Goal: Task Accomplishment & Management: Manage account settings

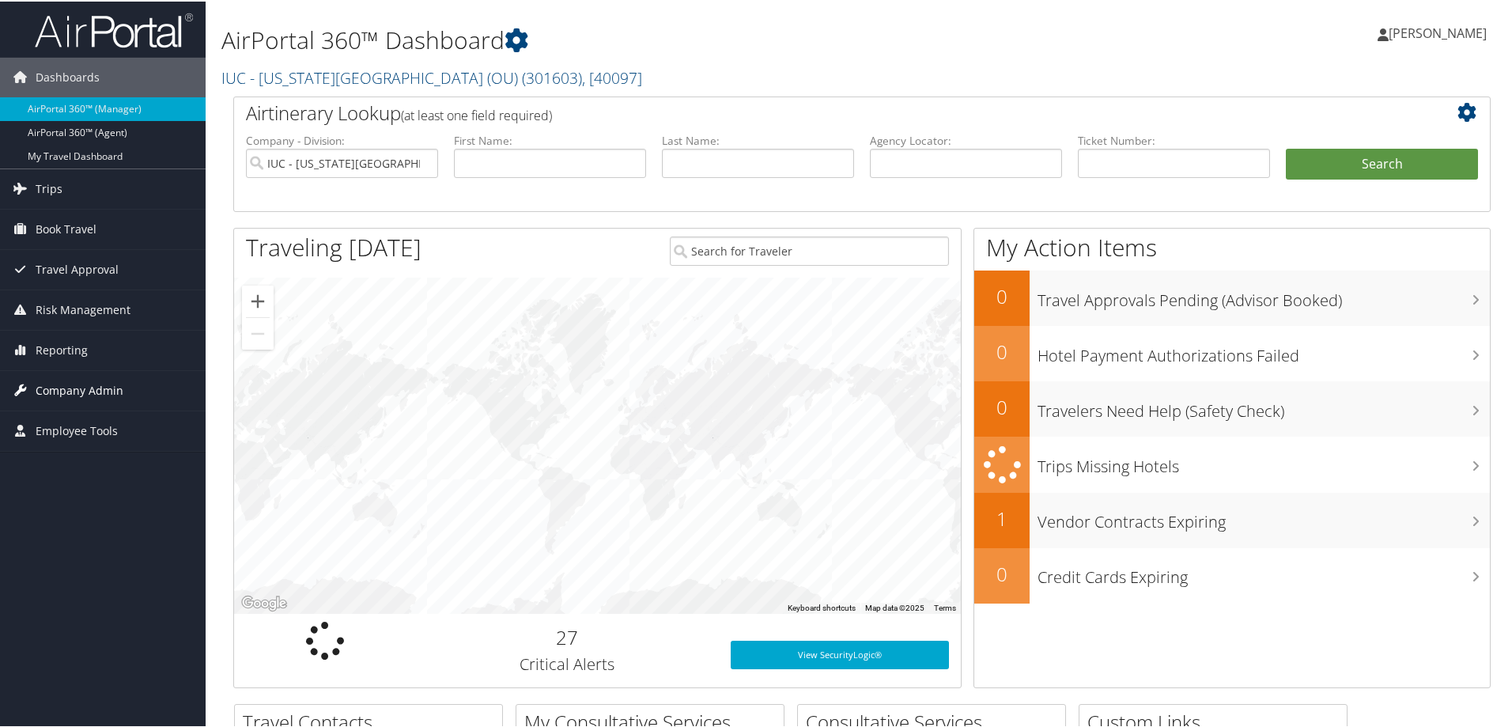
click at [49, 384] on span "Company Admin" at bounding box center [80, 389] width 88 height 40
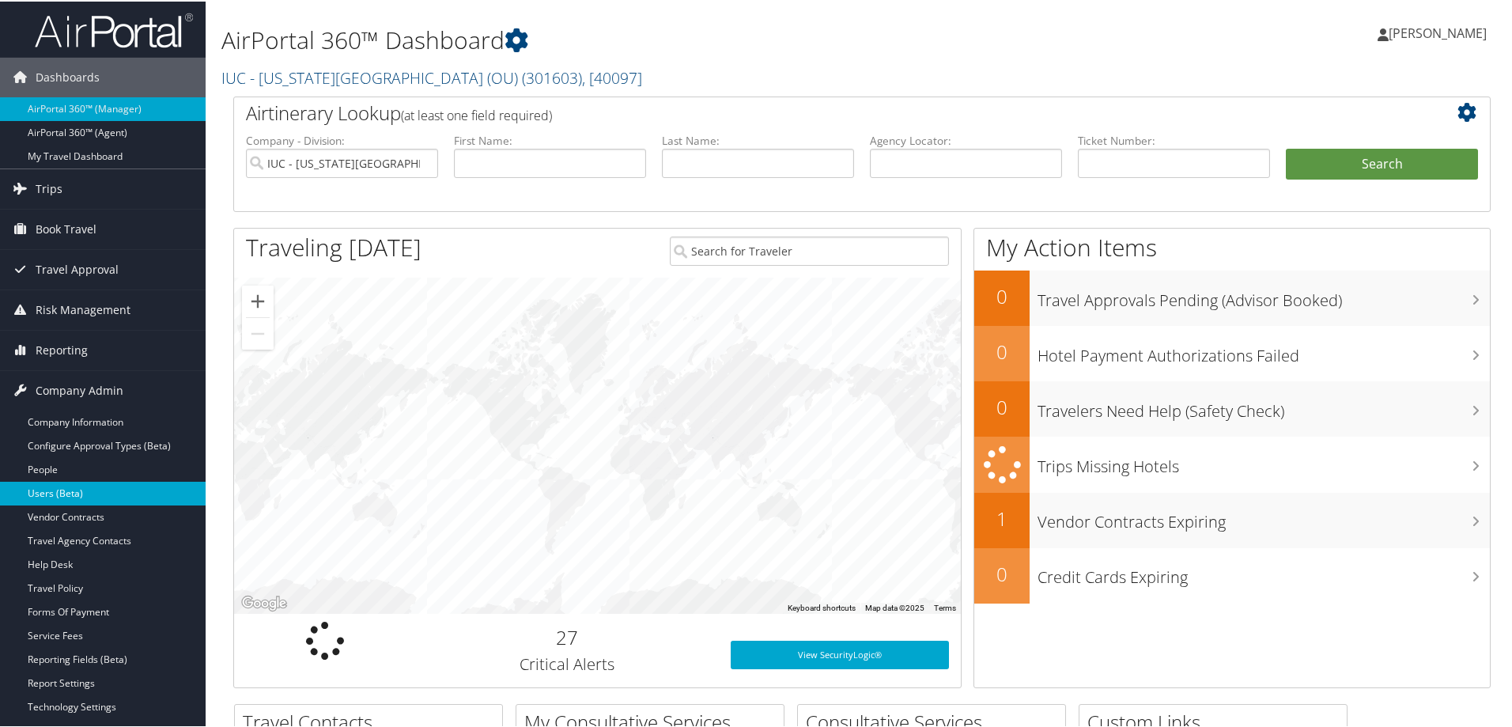
click at [64, 486] on link "Users (Beta)" at bounding box center [103, 492] width 206 height 24
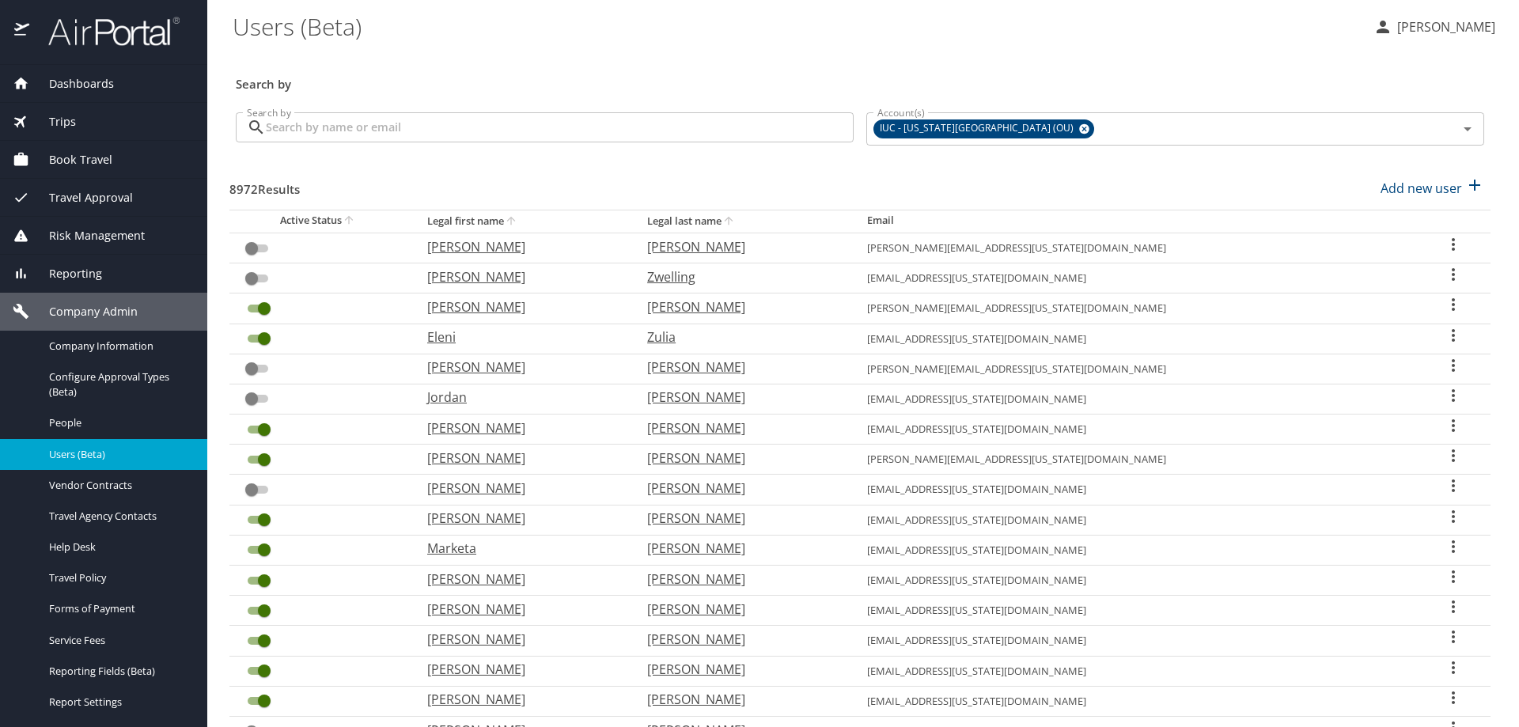
click at [391, 127] on input "Search by" at bounding box center [560, 127] width 588 height 30
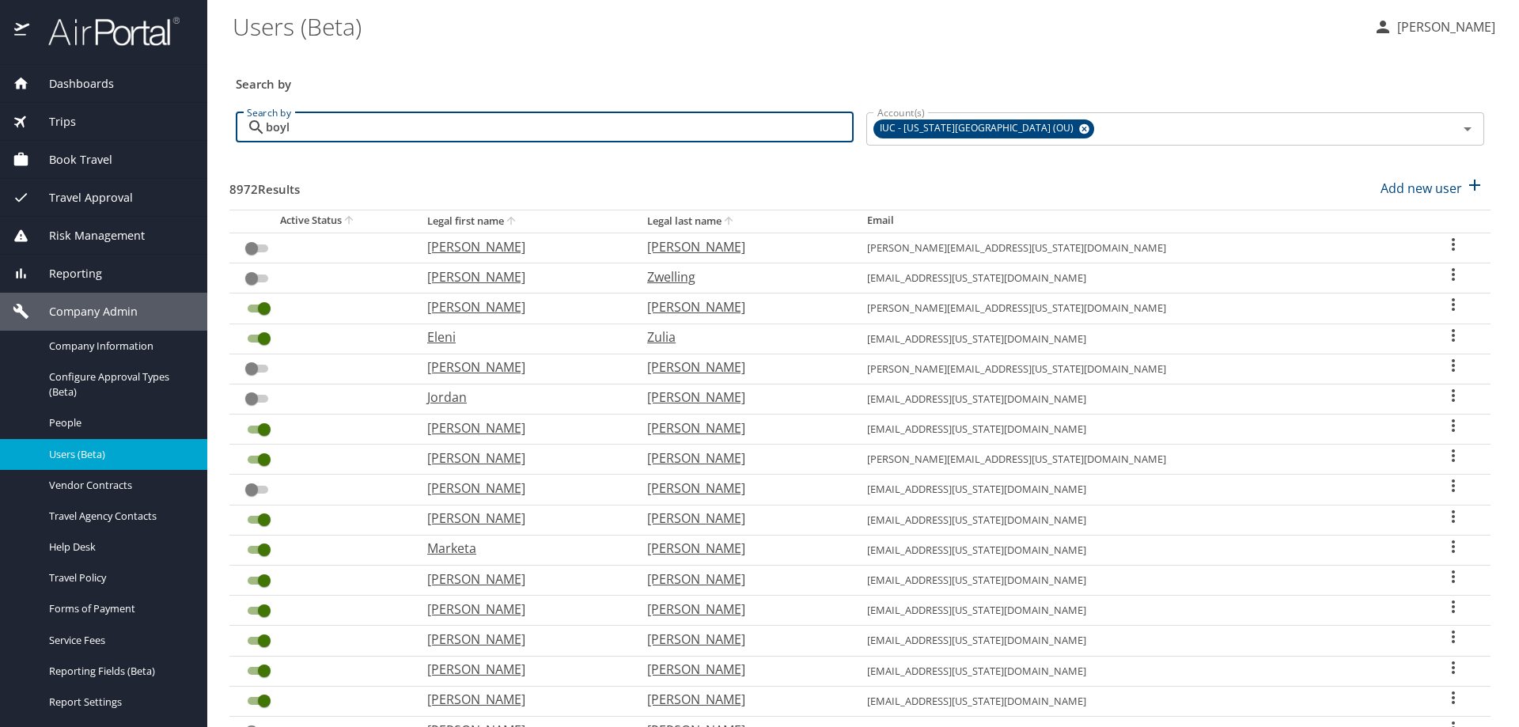
type input "boyle"
checkbox input "true"
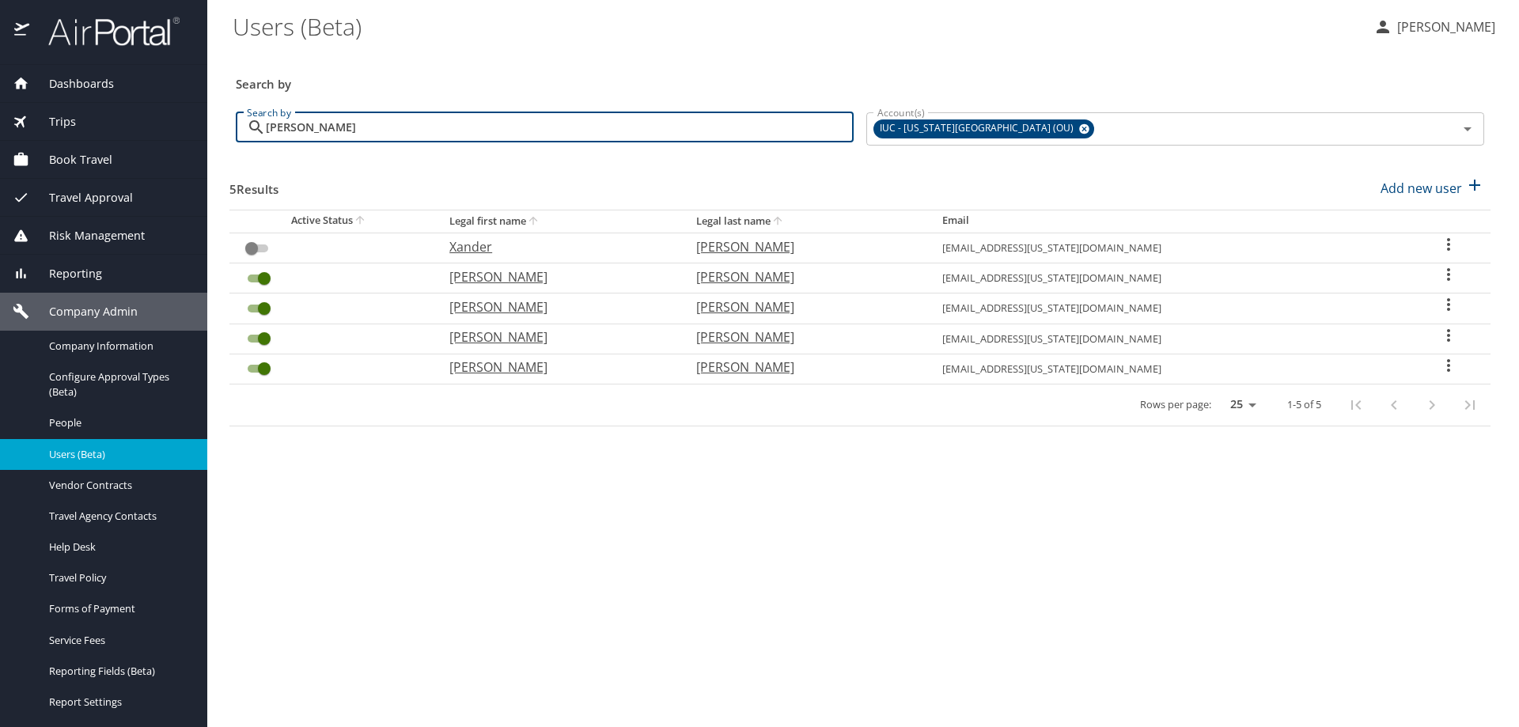
type input "boyle"
click at [1443, 333] on icon "User Search Table" at bounding box center [1448, 335] width 19 height 19
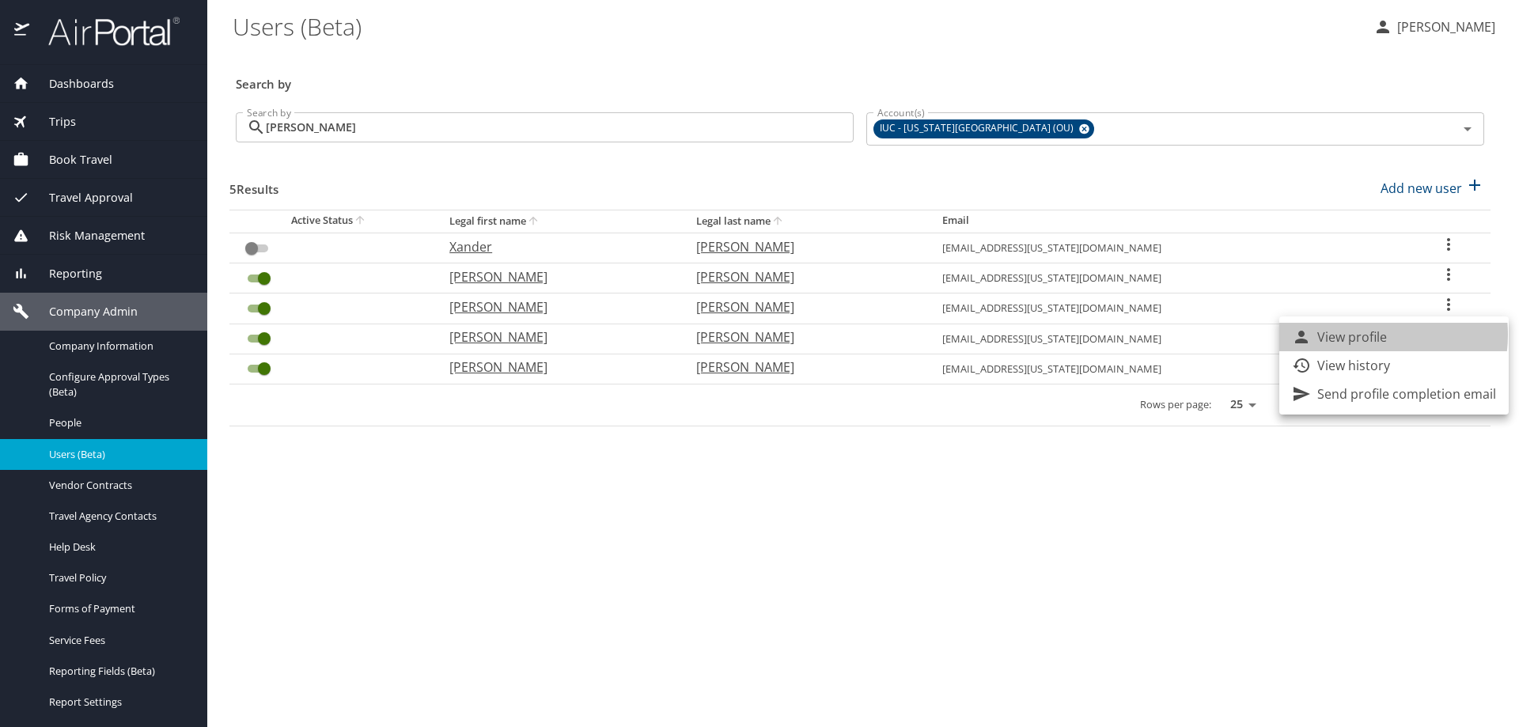
click at [1358, 335] on p "View profile" at bounding box center [1352, 336] width 70 height 19
select select "US"
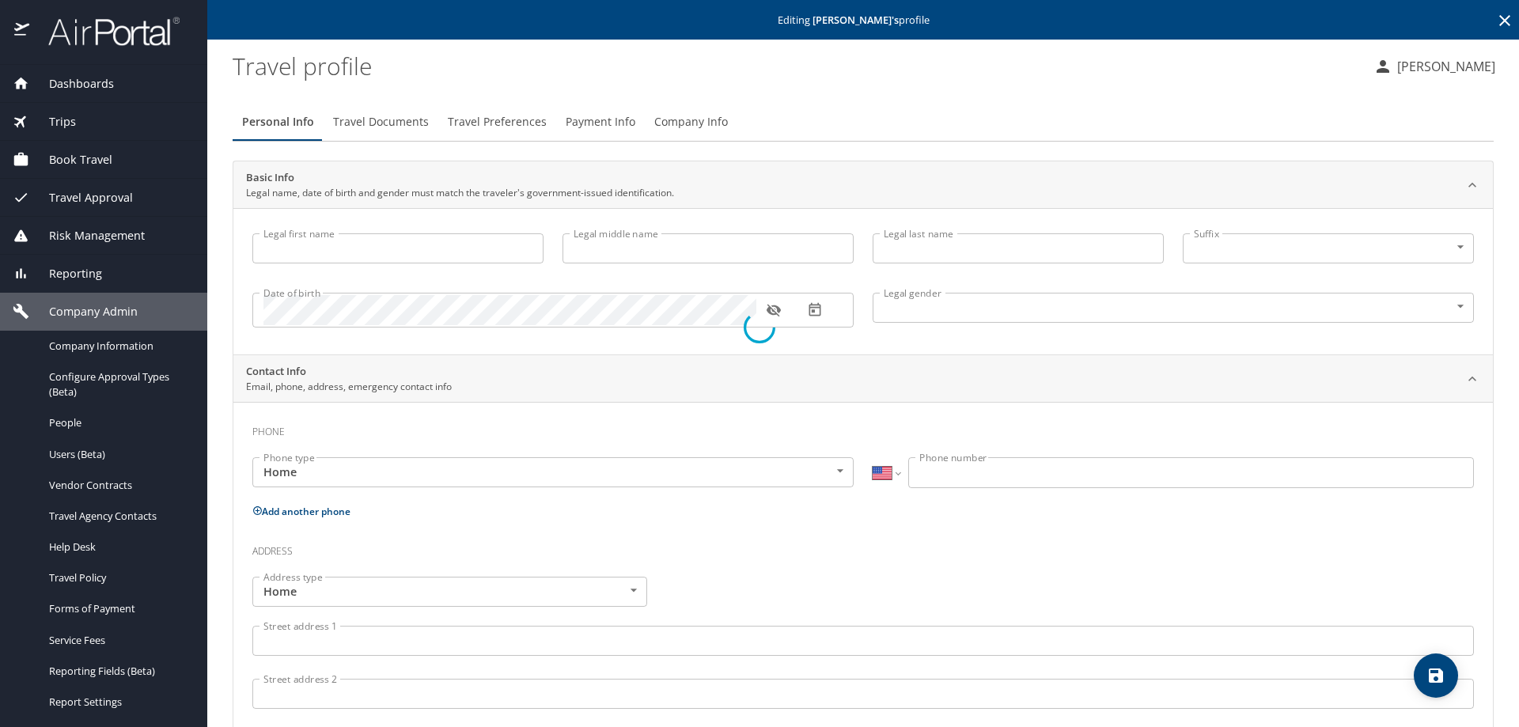
type input "[PERSON_NAME]"
type input "[DEMOGRAPHIC_DATA]"
select select "US"
click at [595, 123] on span "Payment Info" at bounding box center [601, 122] width 70 height 20
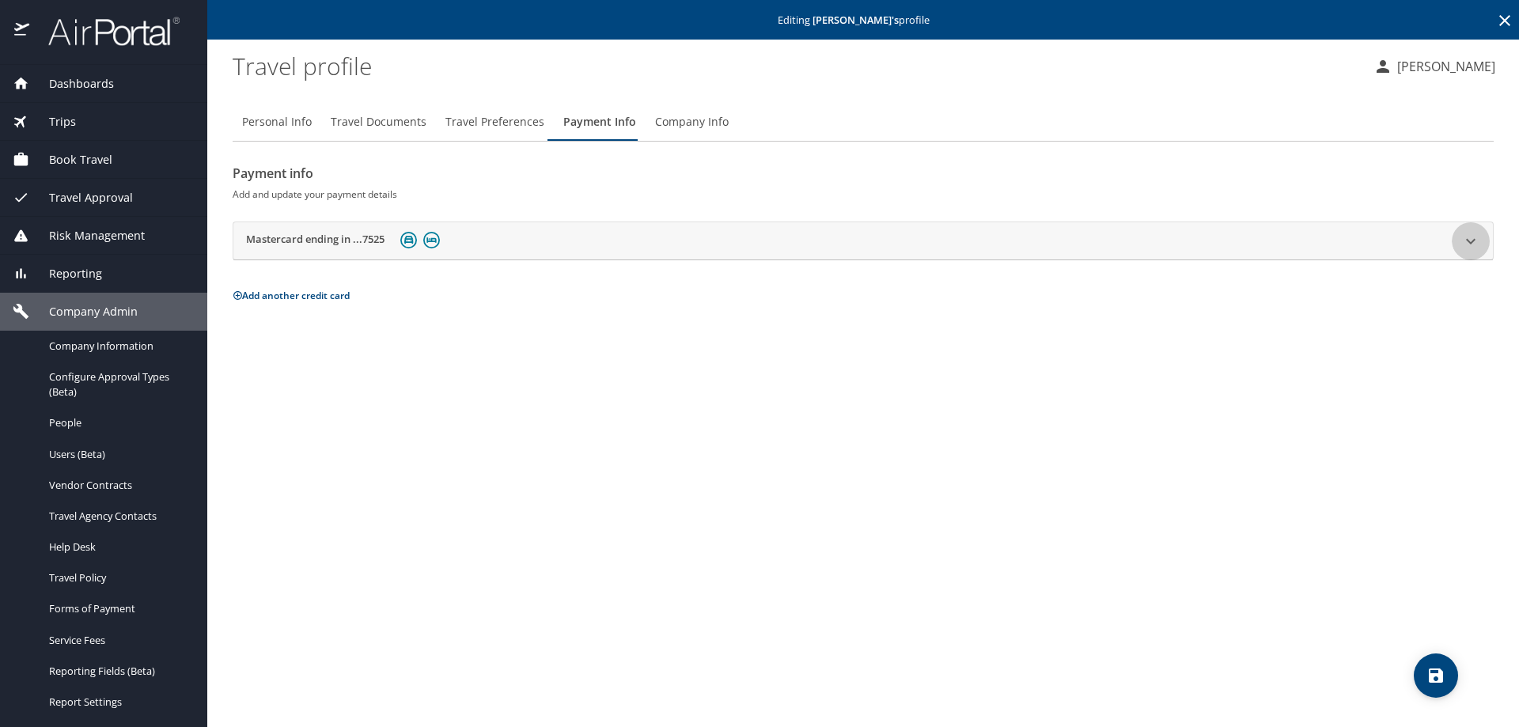
click at [1468, 245] on icon at bounding box center [1470, 241] width 19 height 19
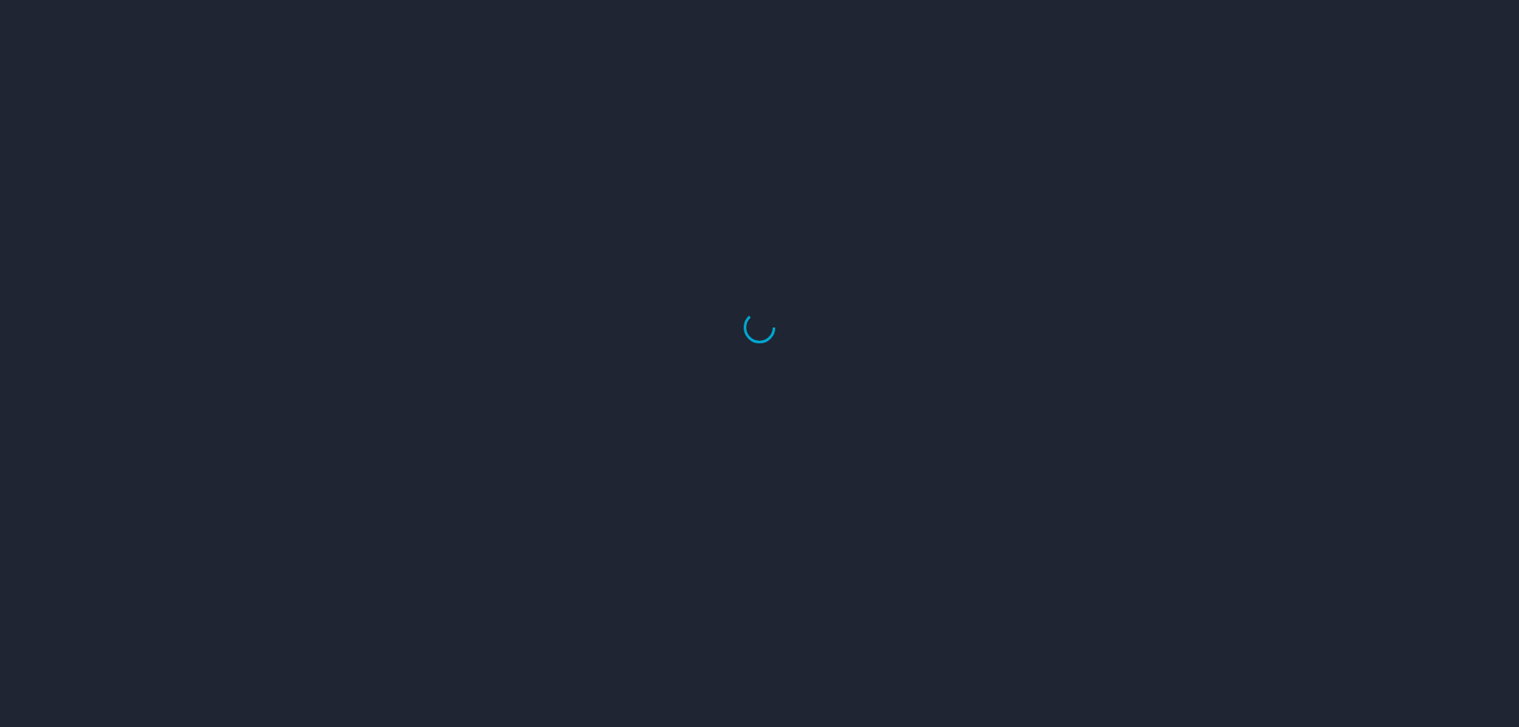
select select "US"
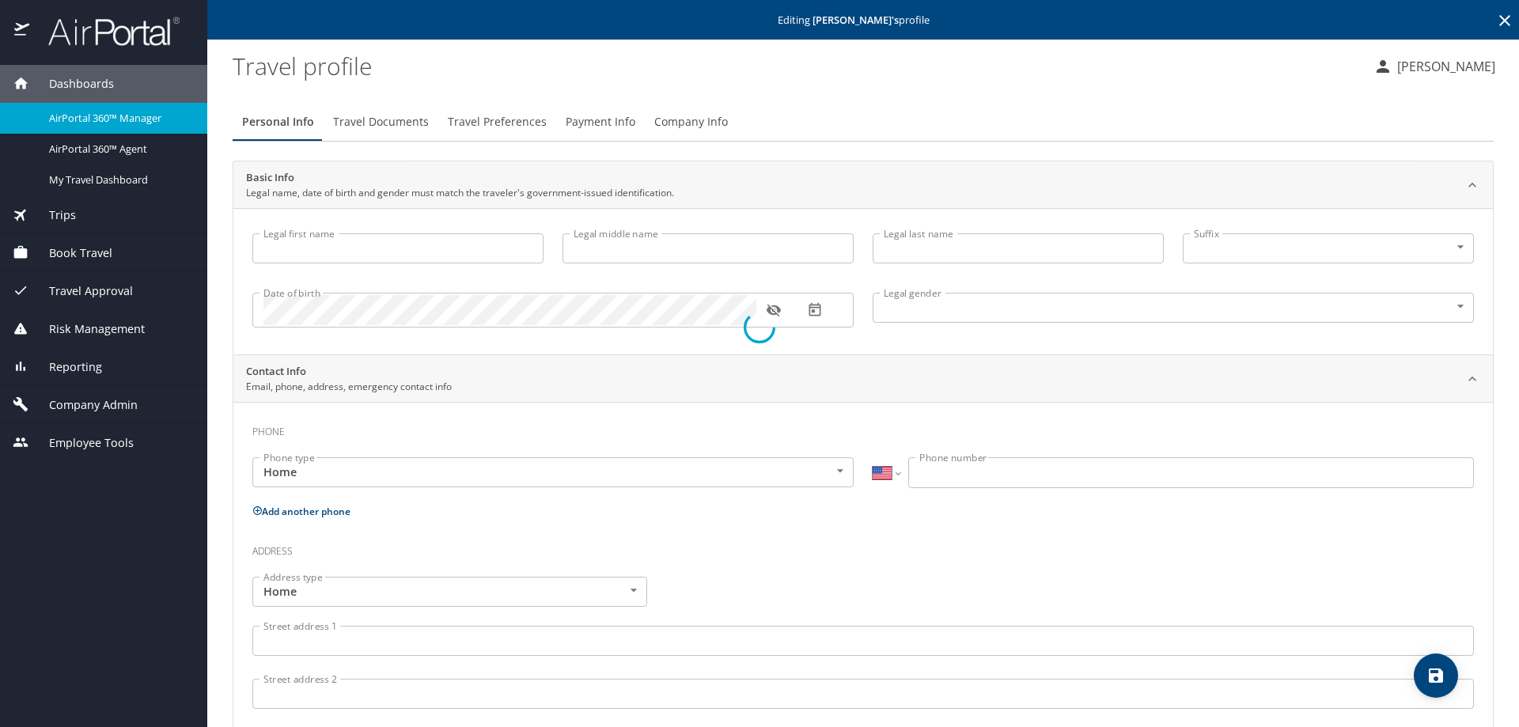
type input "[PERSON_NAME]"
type input "[DEMOGRAPHIC_DATA]"
select select "US"
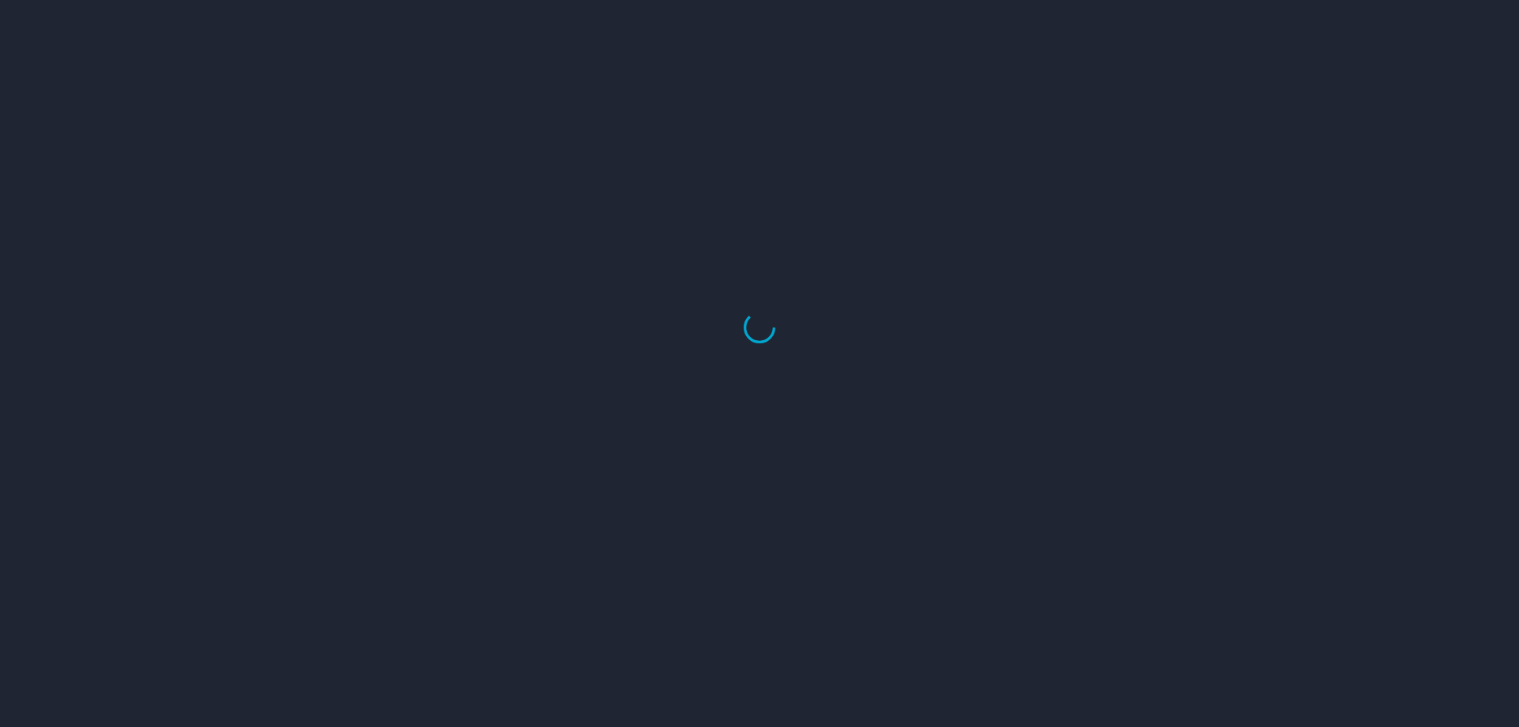
select select "US"
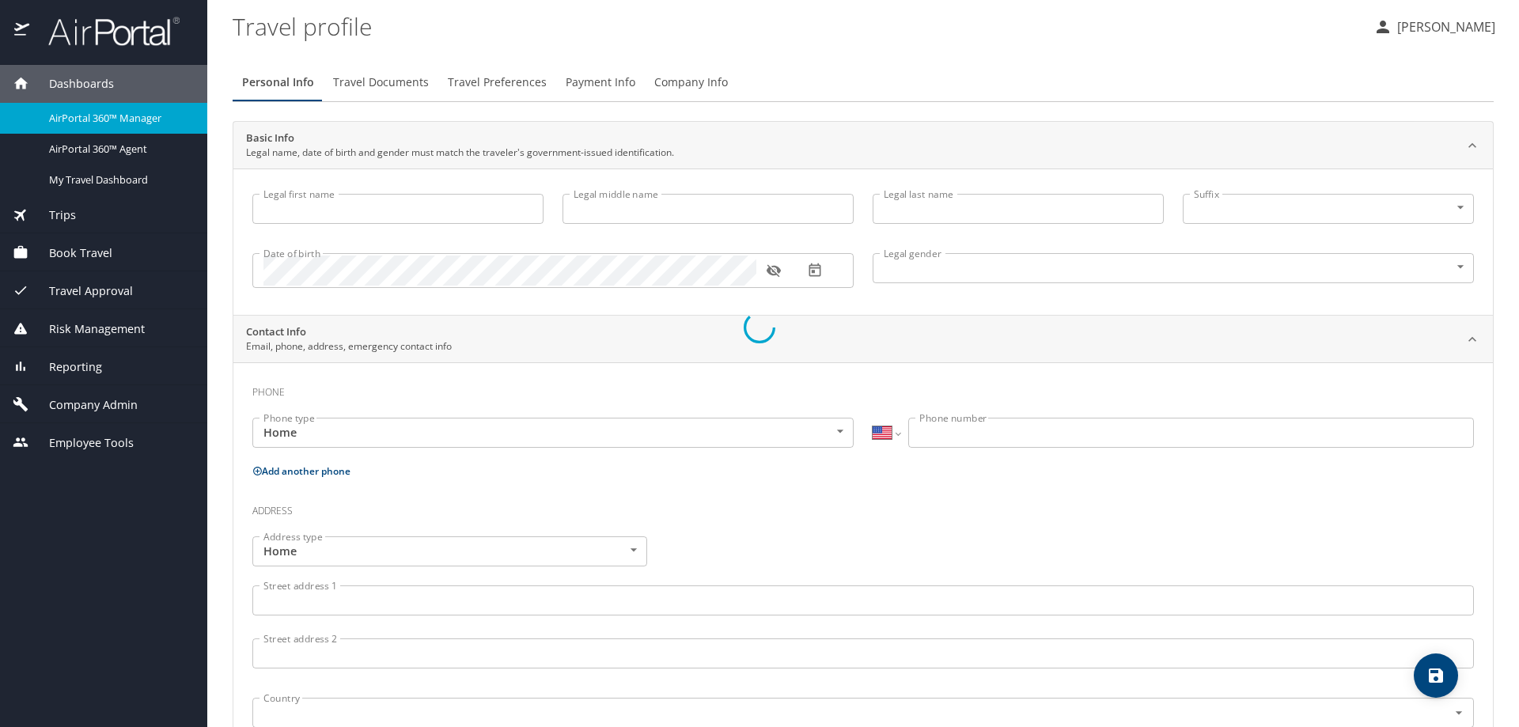
select select "US"
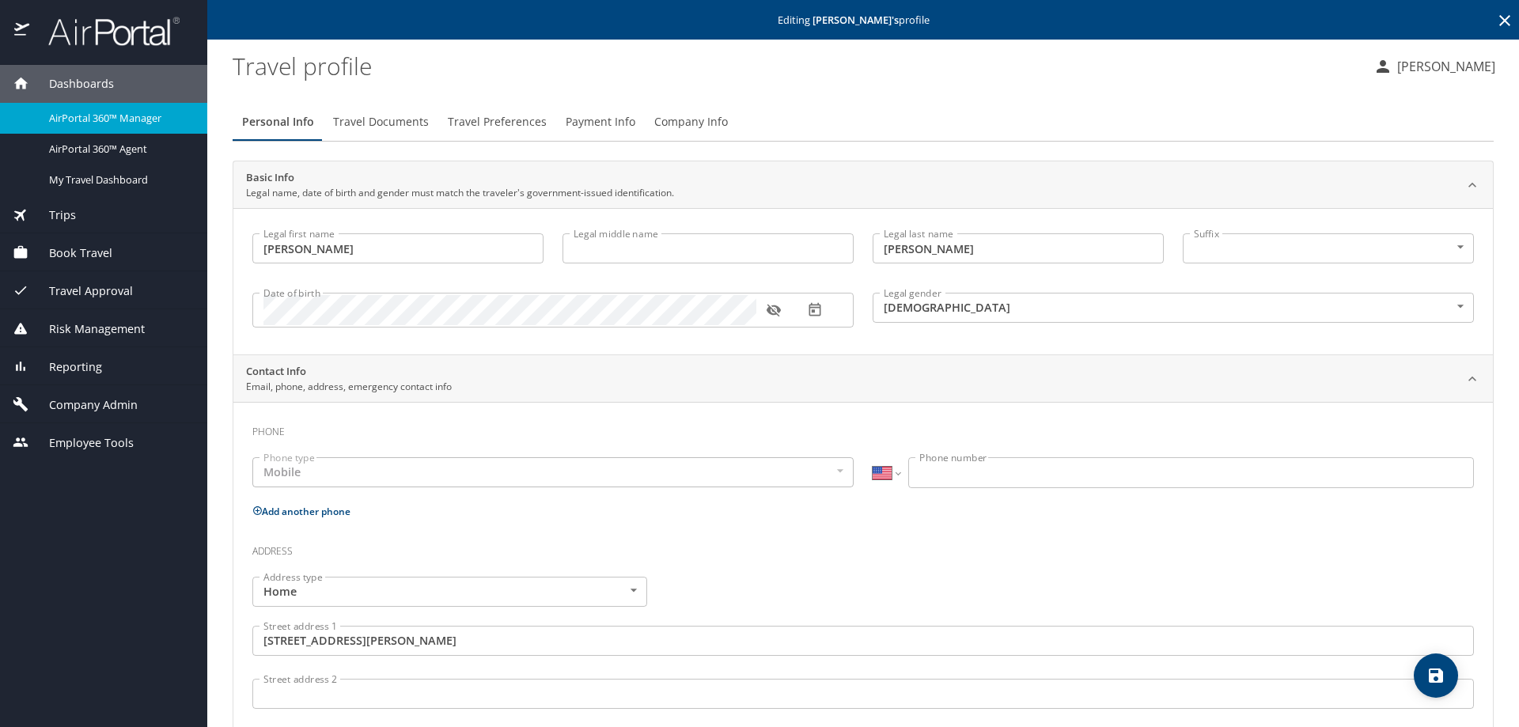
type input "[PERSON_NAME]"
type input "[DEMOGRAPHIC_DATA]"
click at [619, 122] on span "Payment Info" at bounding box center [601, 122] width 70 height 20
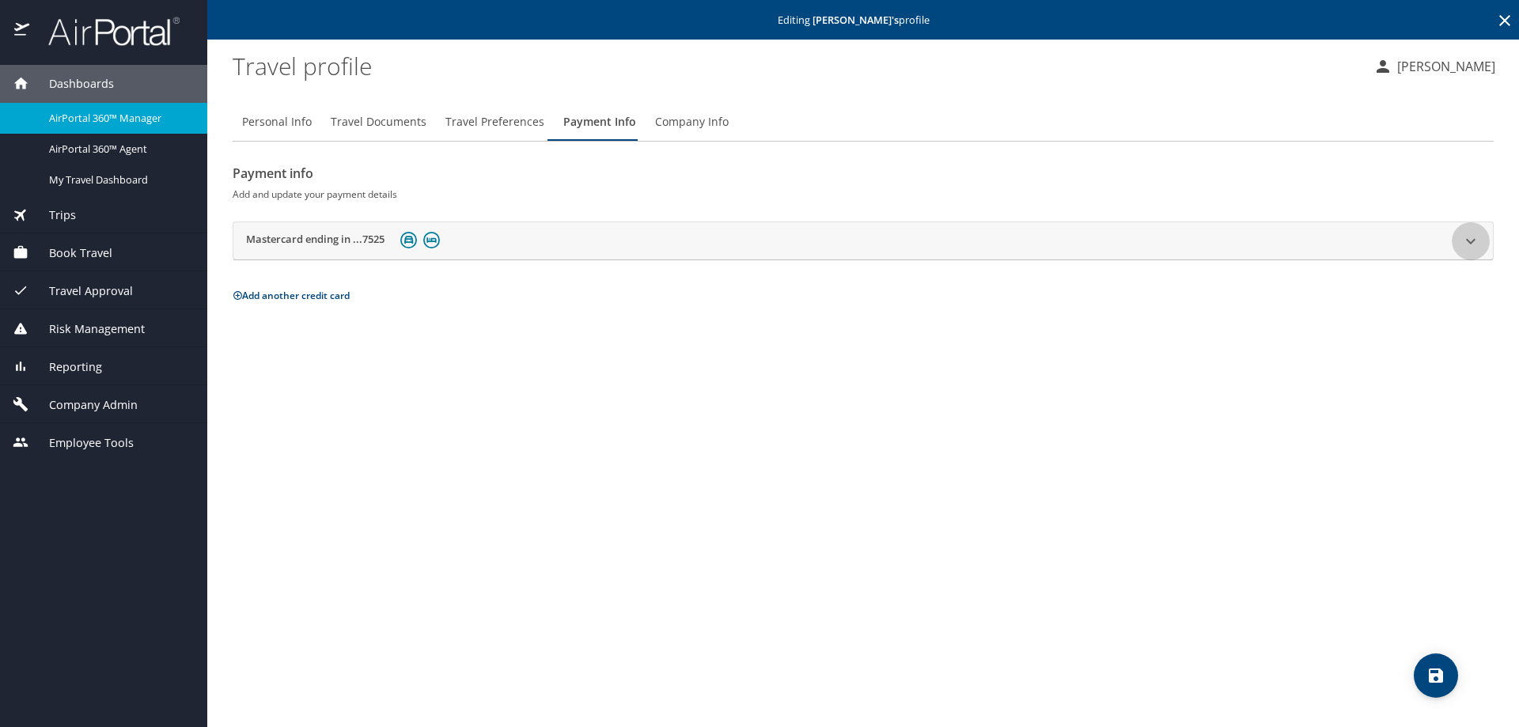
click at [1468, 244] on icon at bounding box center [1470, 241] width 19 height 19
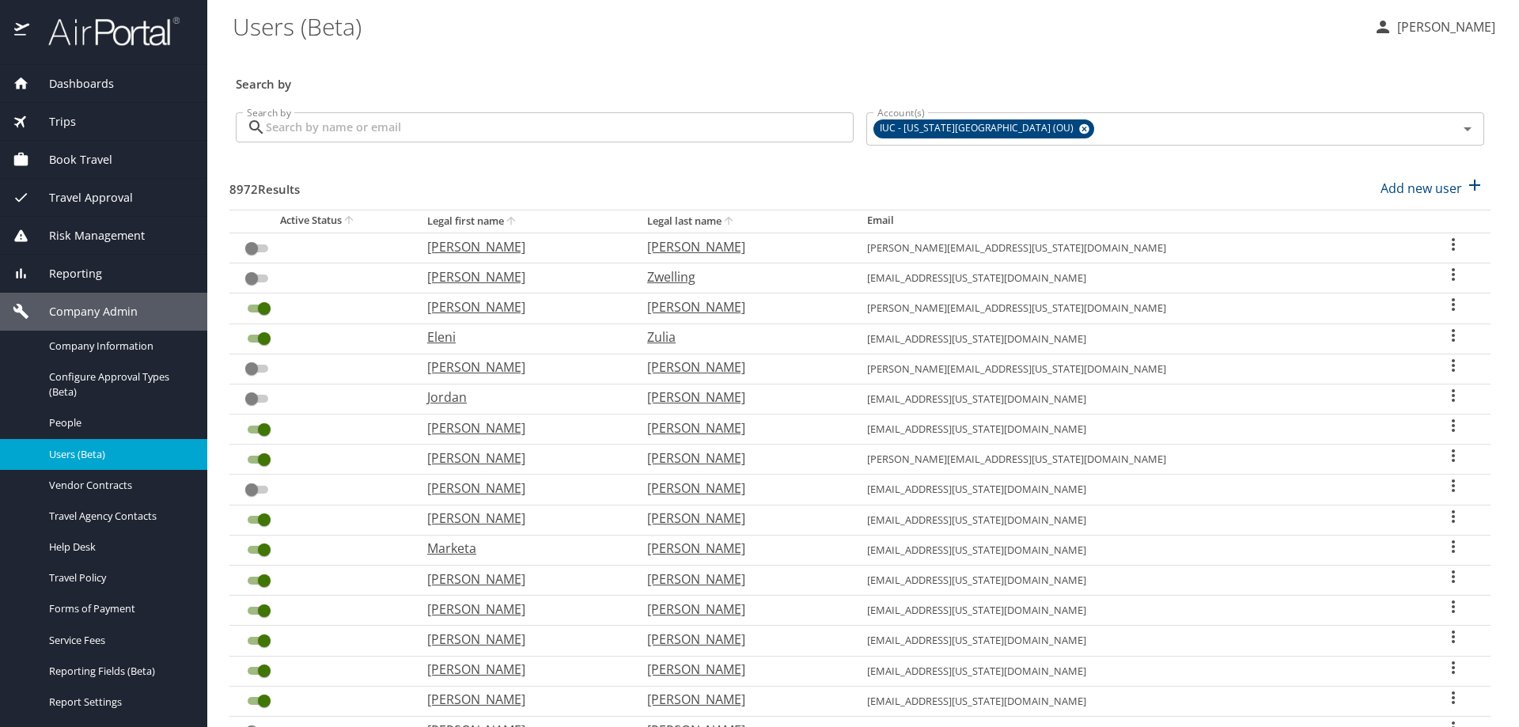
click at [365, 129] on input "Search by" at bounding box center [560, 127] width 588 height 30
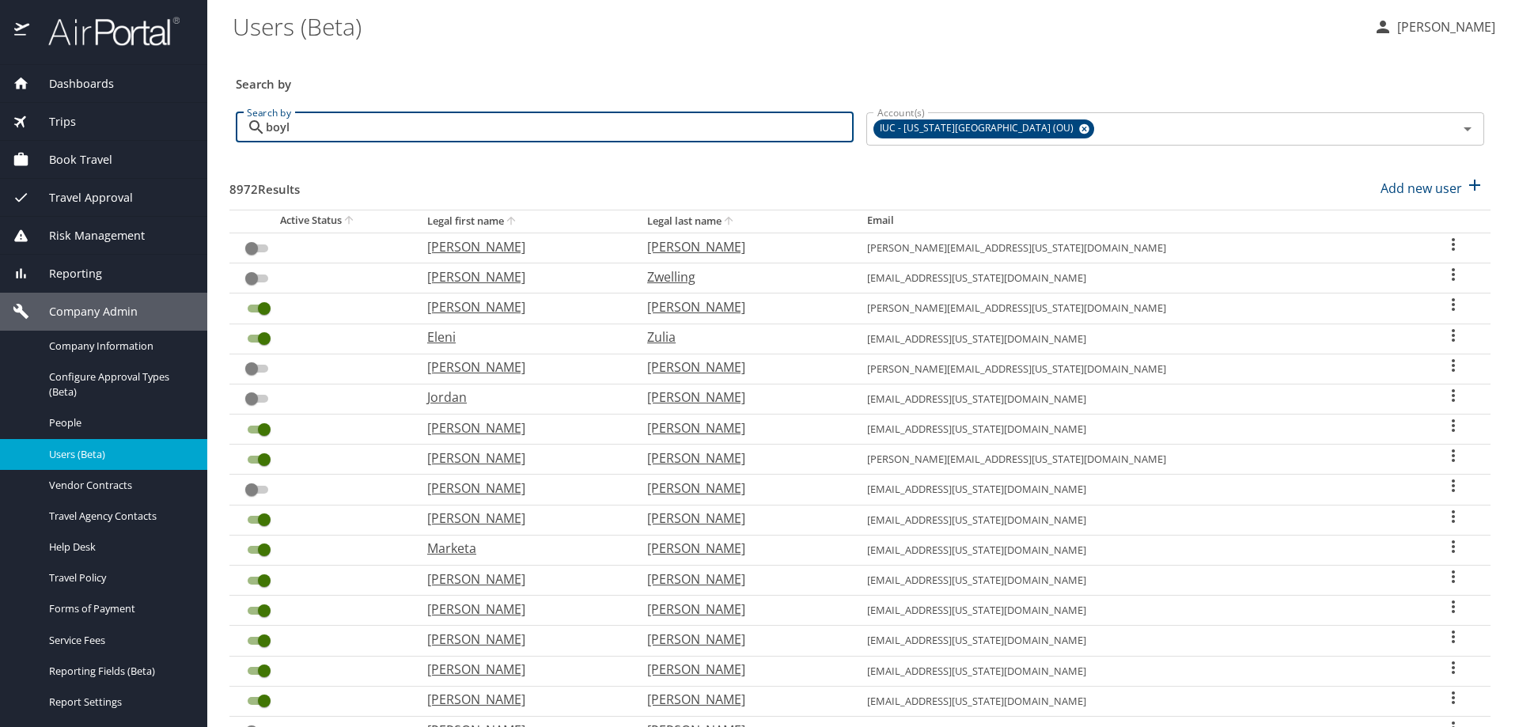
type input "[PERSON_NAME]"
checkbox input "true"
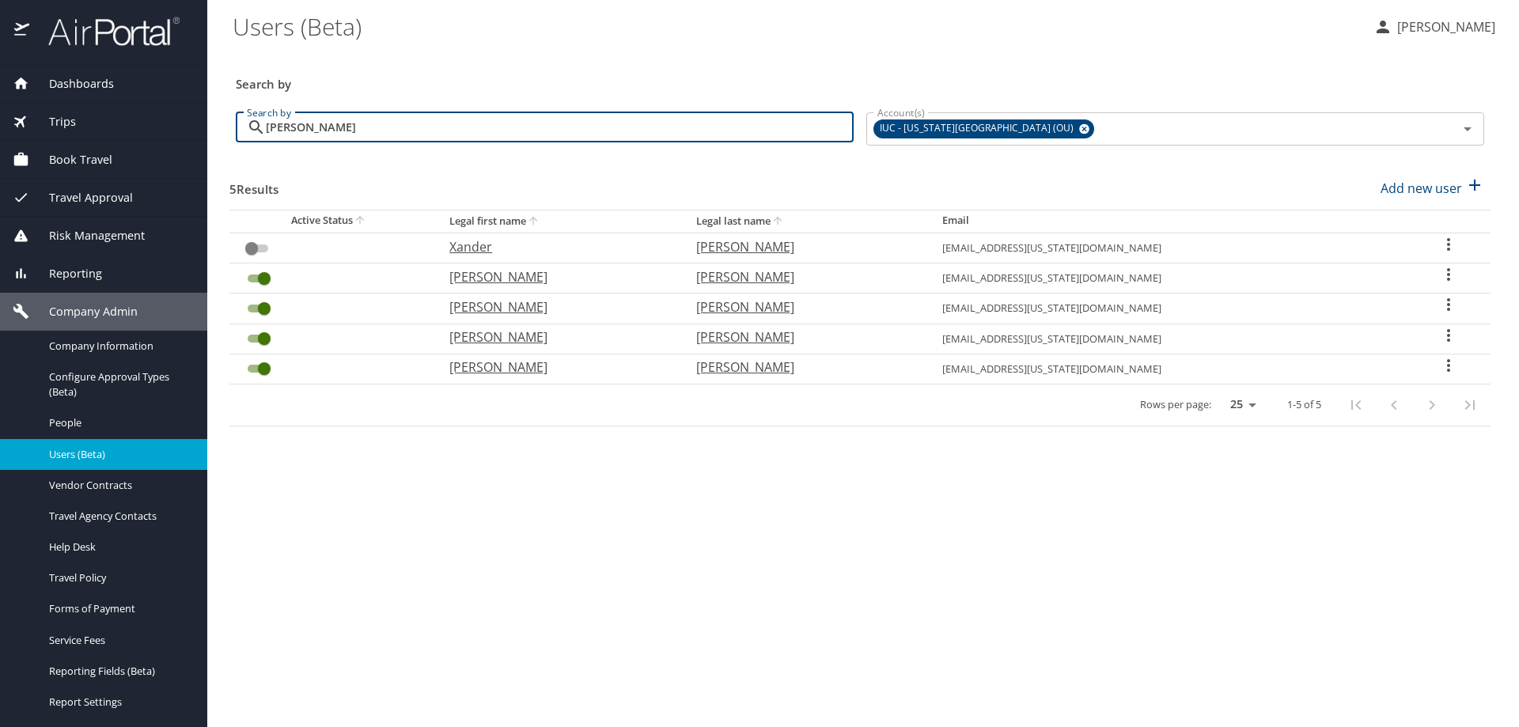
type input "[PERSON_NAME]"
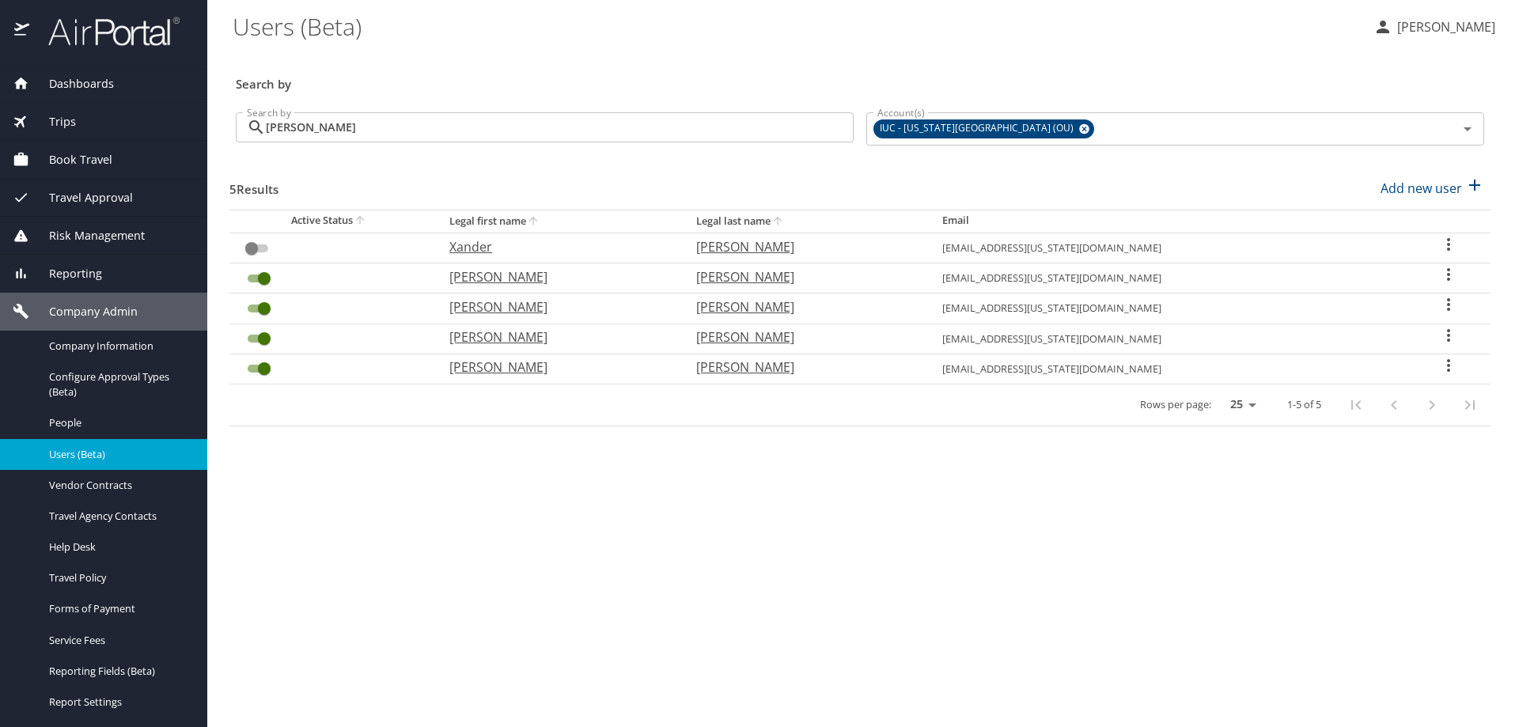
click at [1441, 335] on icon "User Search Table" at bounding box center [1448, 335] width 19 height 19
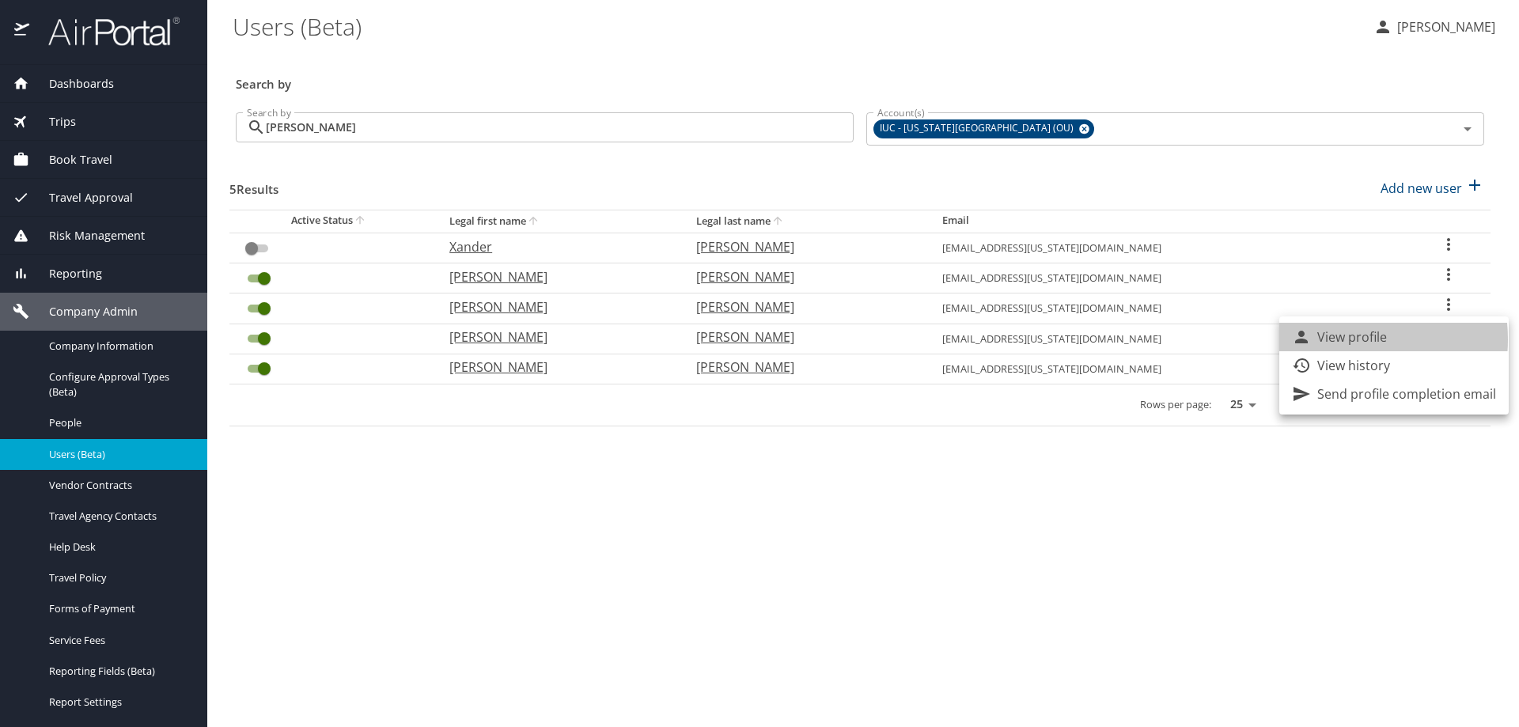
click at [1335, 339] on p "View profile" at bounding box center [1352, 336] width 70 height 19
select select "US"
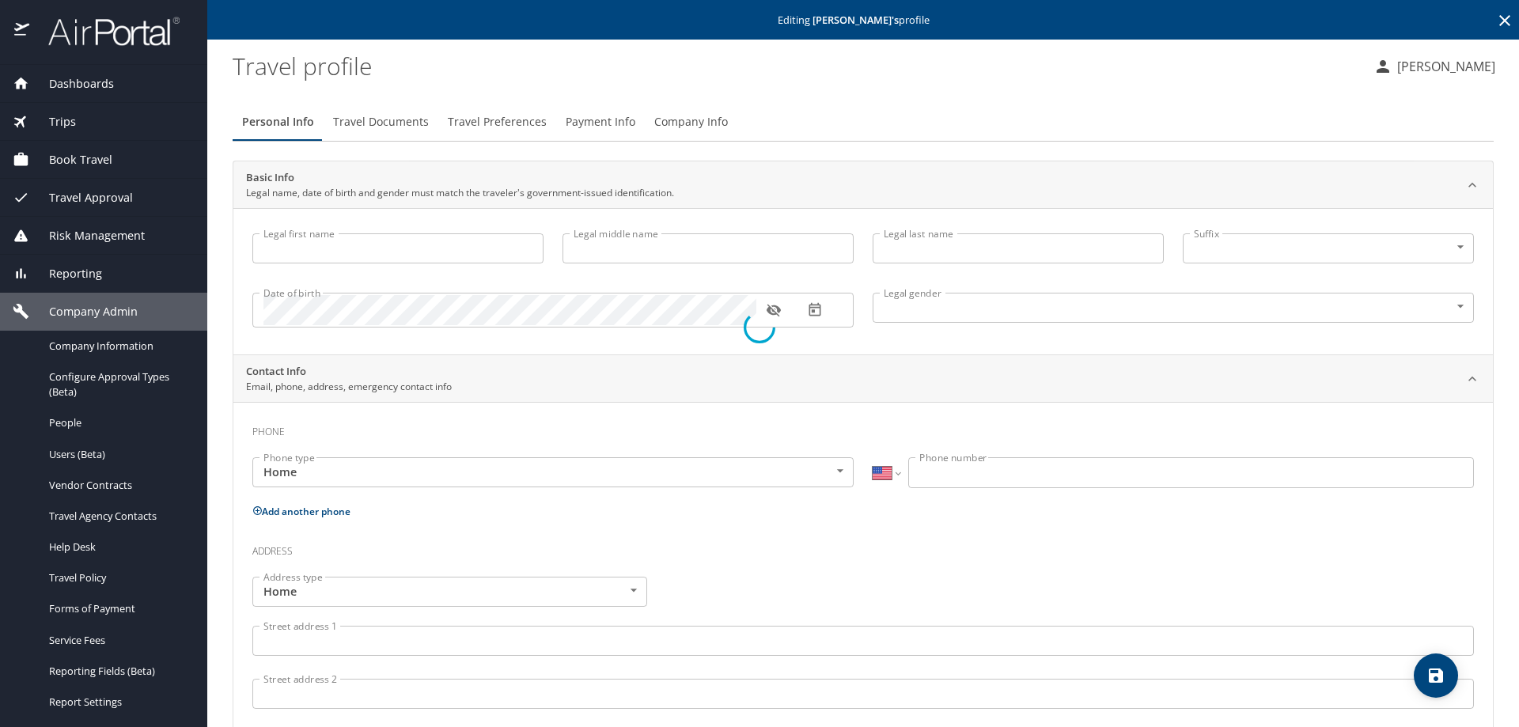
type input "[PERSON_NAME]"
type input "[DEMOGRAPHIC_DATA]"
select select "US"
click at [604, 128] on span "Payment Info" at bounding box center [601, 122] width 70 height 20
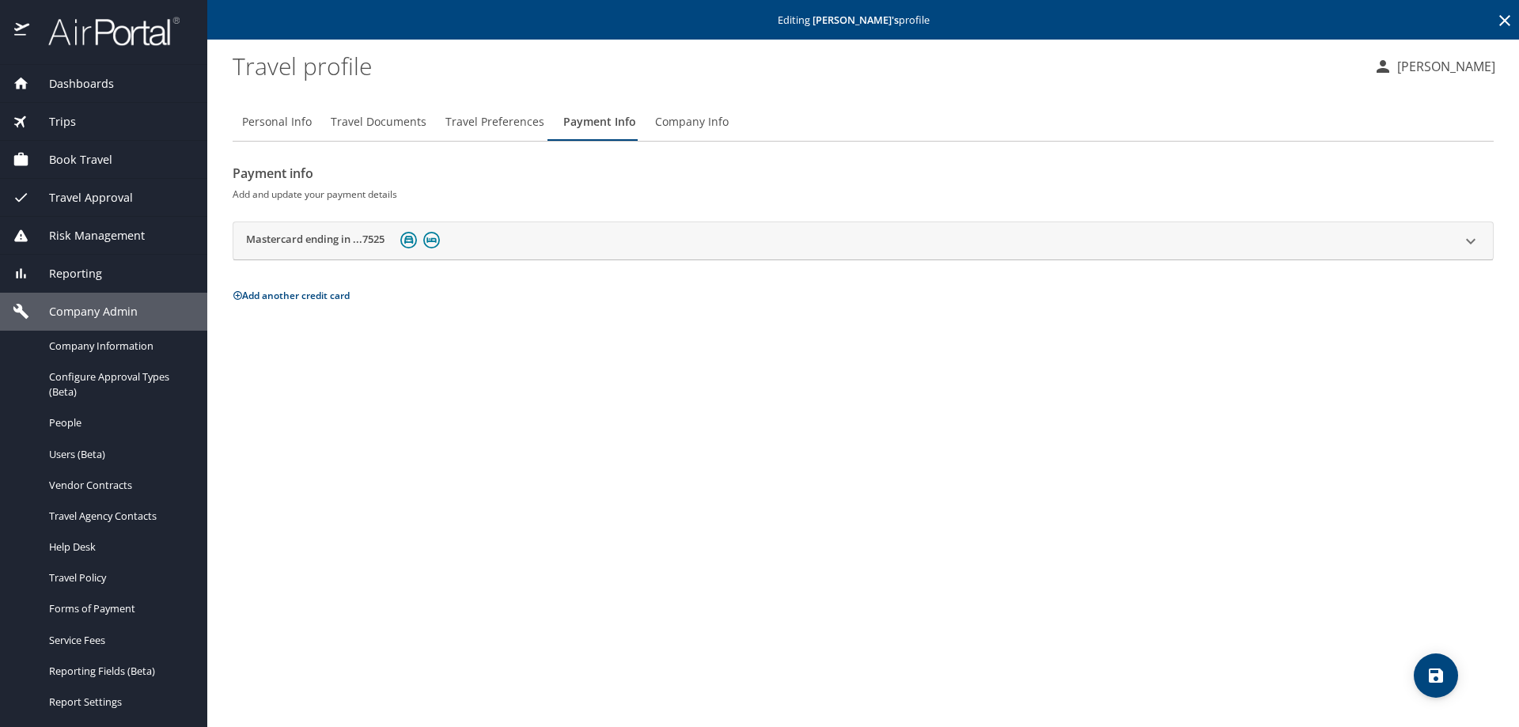
click at [1472, 242] on icon at bounding box center [1470, 241] width 9 height 6
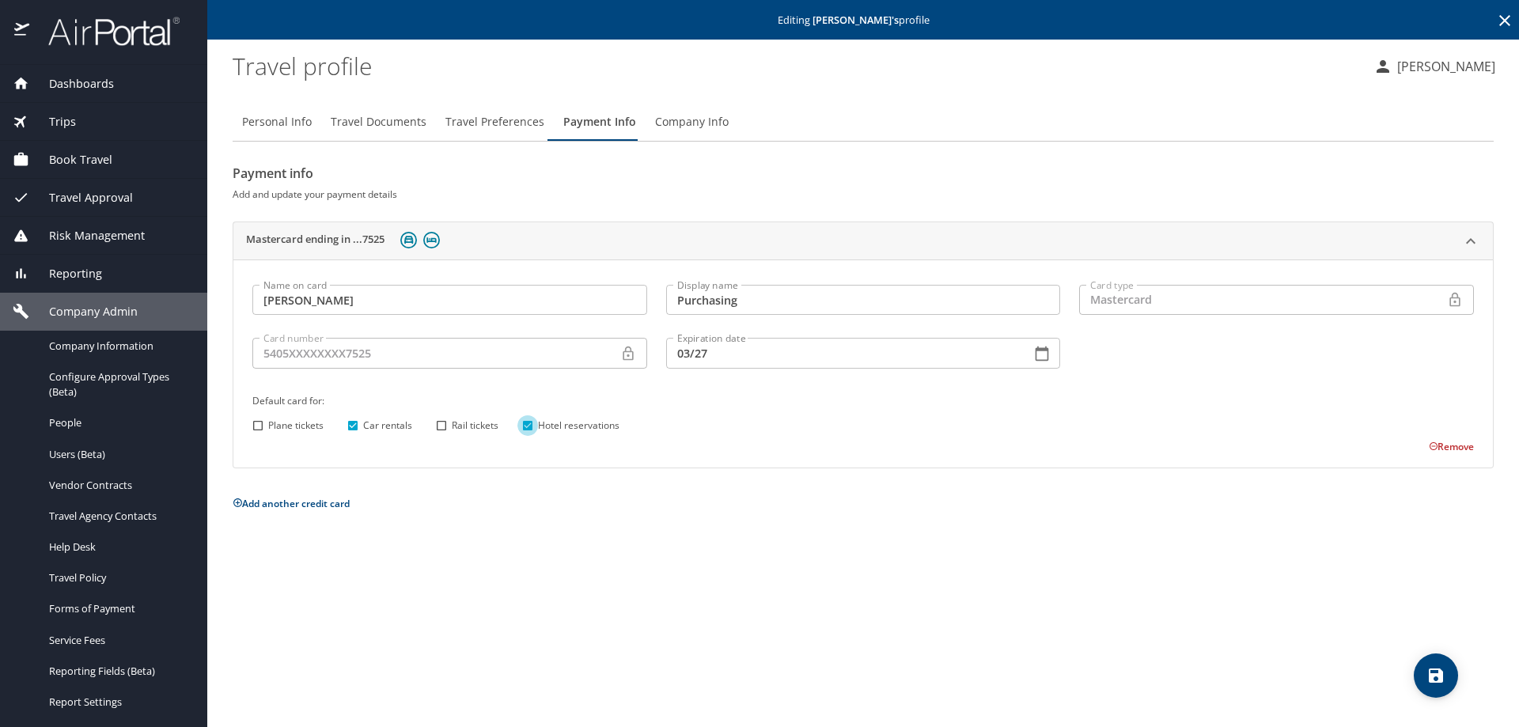
click at [528, 430] on input "Hotel reservations" at bounding box center [527, 425] width 21 height 21
checkbox input "false"
click at [352, 425] on input "Car rentals" at bounding box center [353, 425] width 21 height 21
checkbox input "false"
click at [1467, 447] on button "Remove" at bounding box center [1451, 446] width 45 height 13
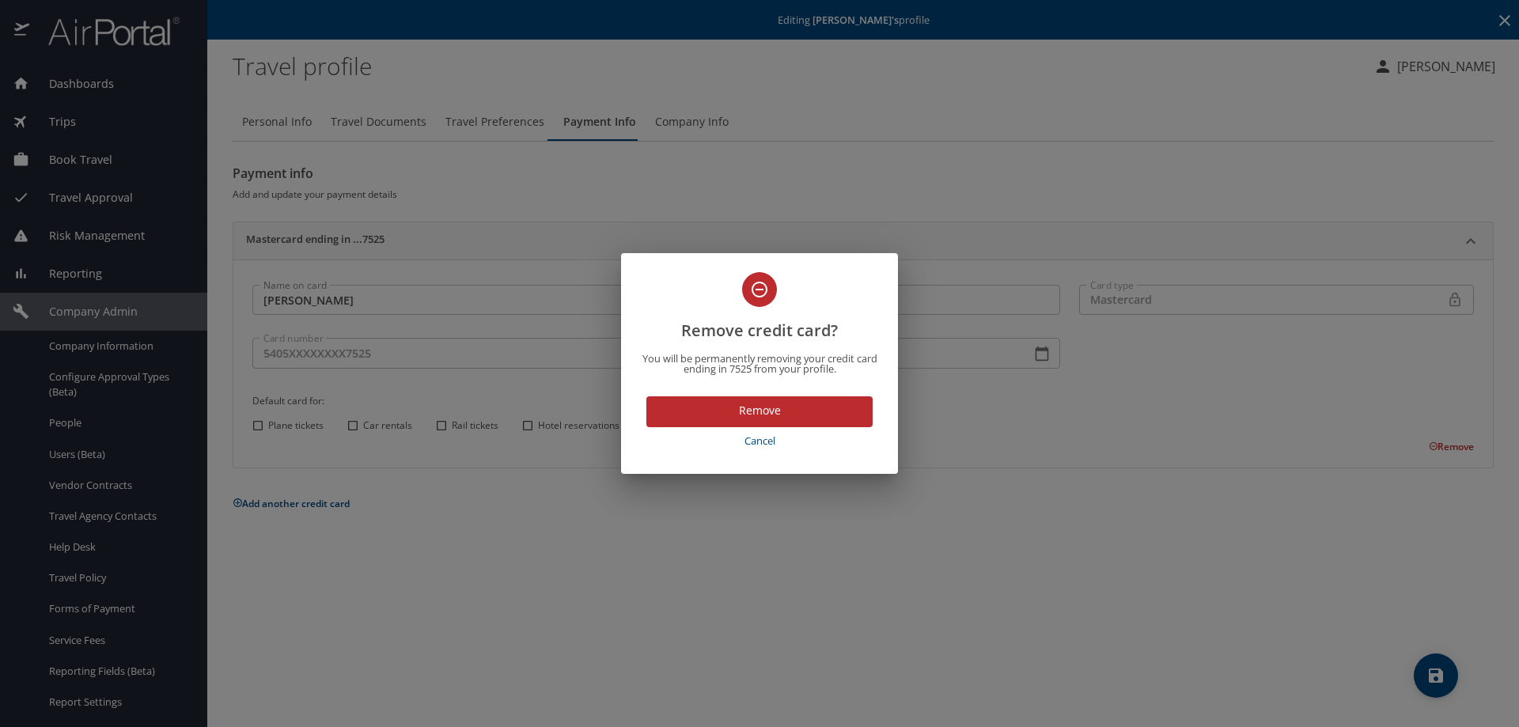
click at [827, 416] on span "Remove" at bounding box center [759, 411] width 201 height 20
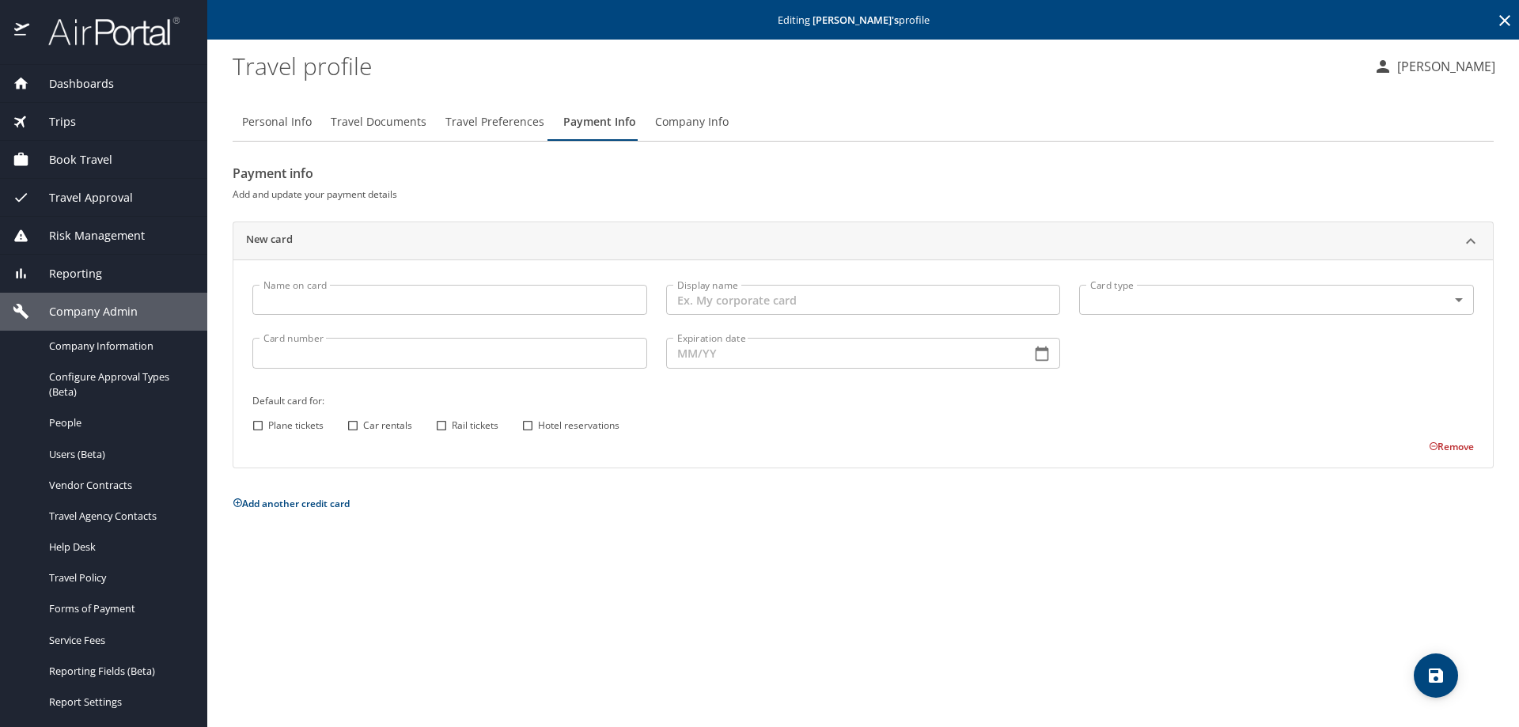
click at [289, 301] on input "Name on card" at bounding box center [449, 300] width 395 height 30
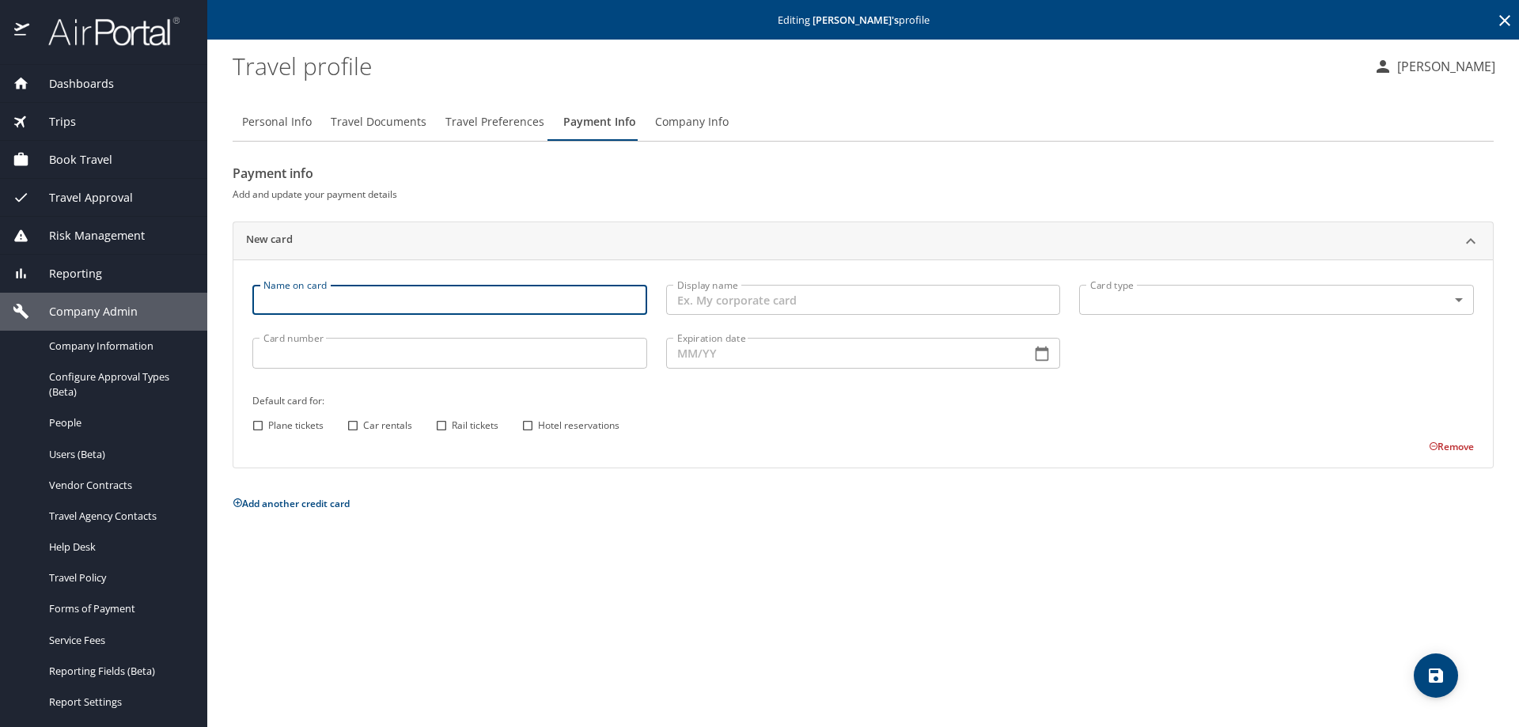
type input "O"
type input "P card"
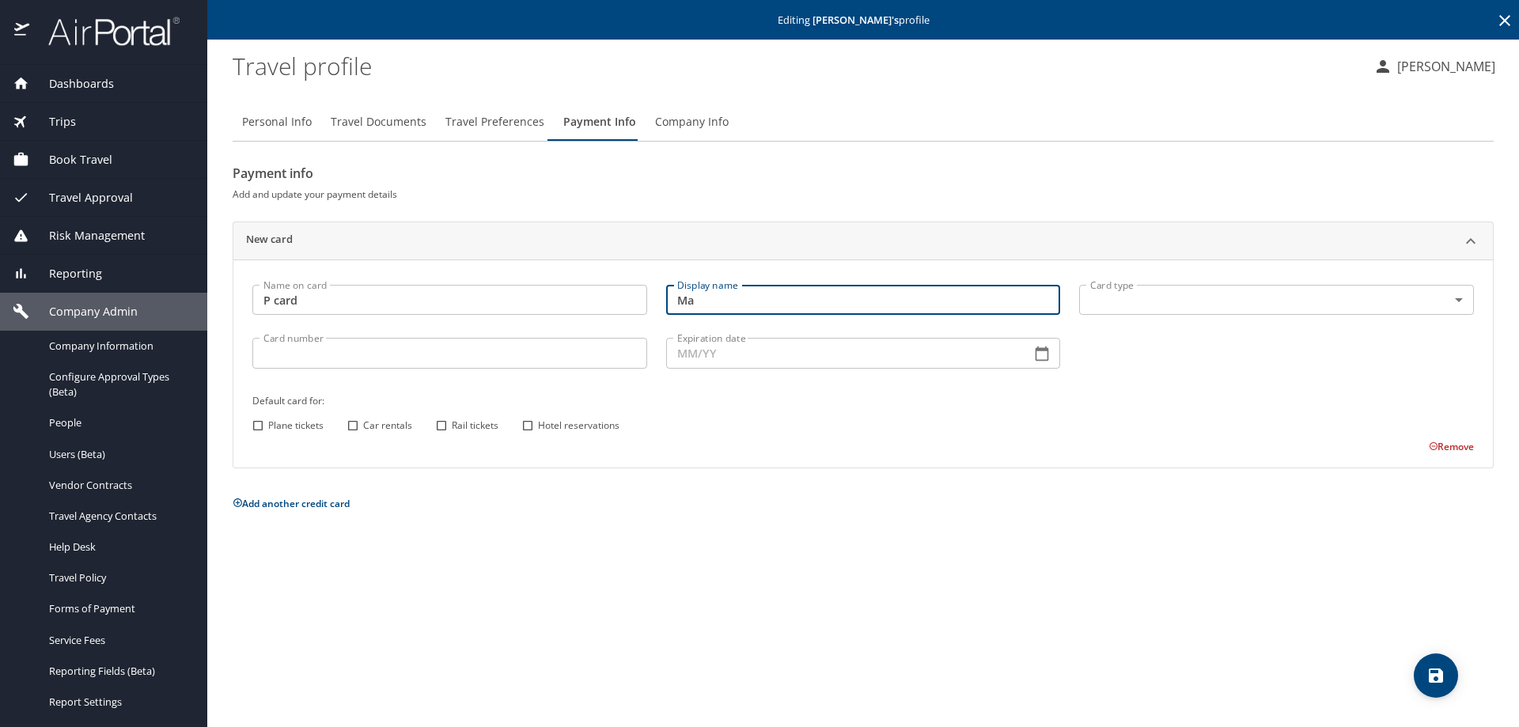
type input "M"
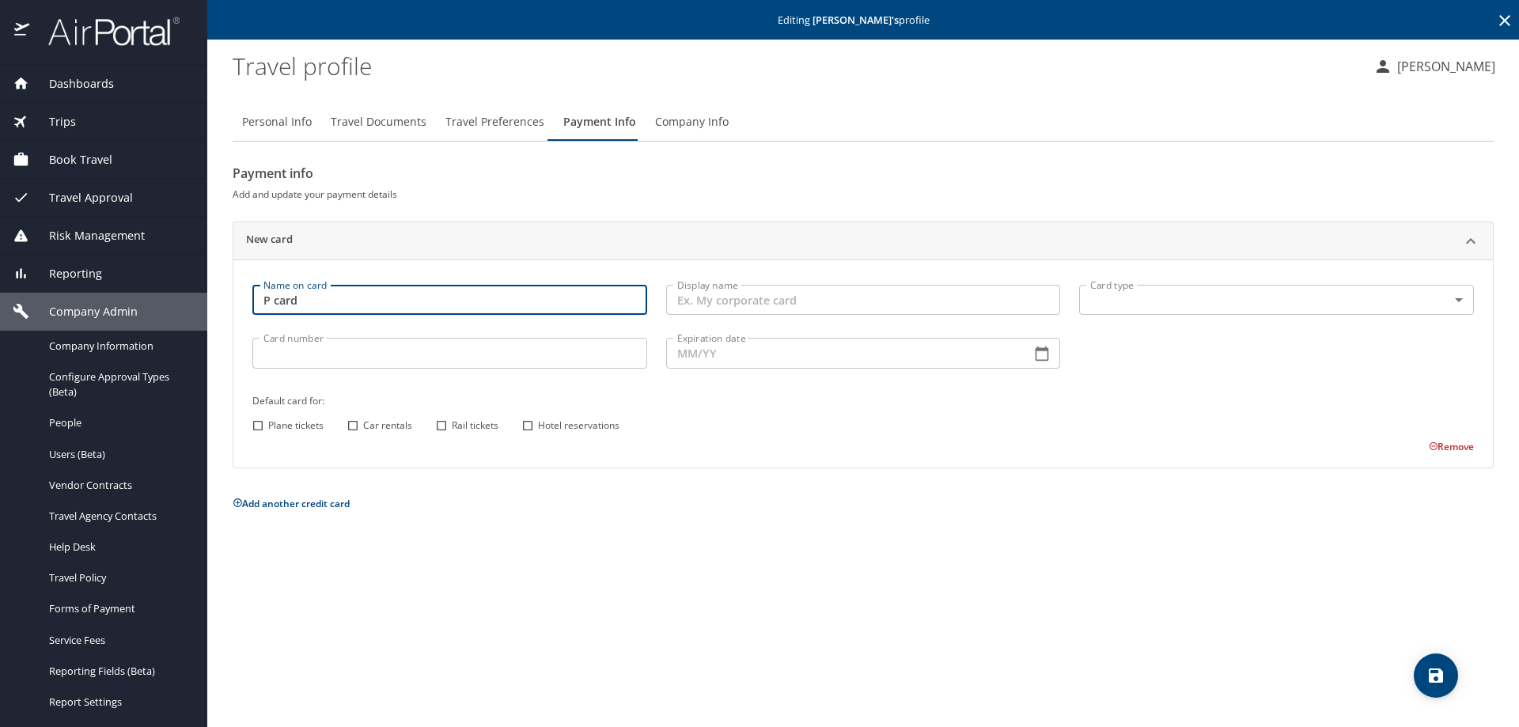
drag, startPoint x: 331, startPoint y: 300, endPoint x: 193, endPoint y: 299, distance: 138.4
click at [193, 299] on div "Dashboards AirPortal 360™ Manager AirPortal 360™ Agent My Travel Dashboard Trip…" at bounding box center [759, 363] width 1519 height 727
type input "r"
type input "[PERSON_NAME]"
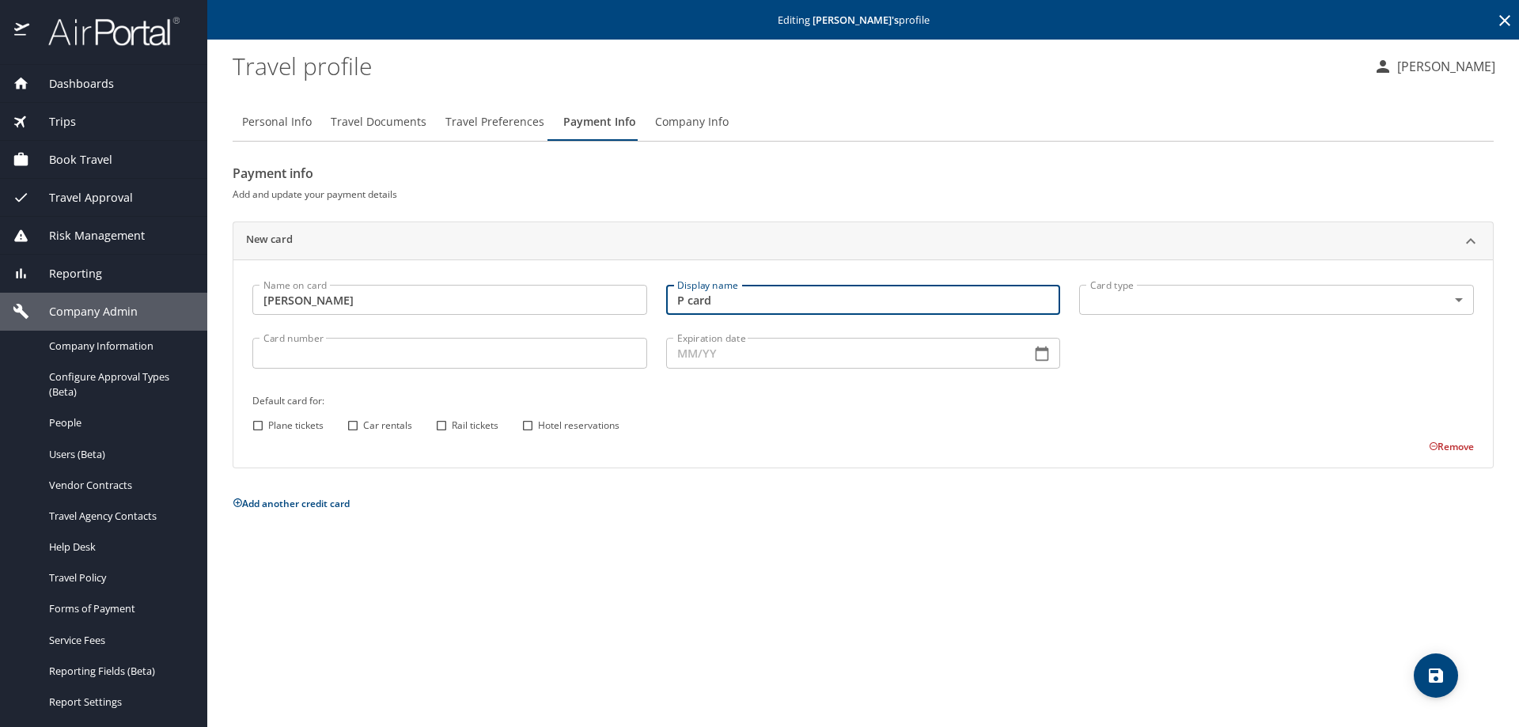
type input "P card"
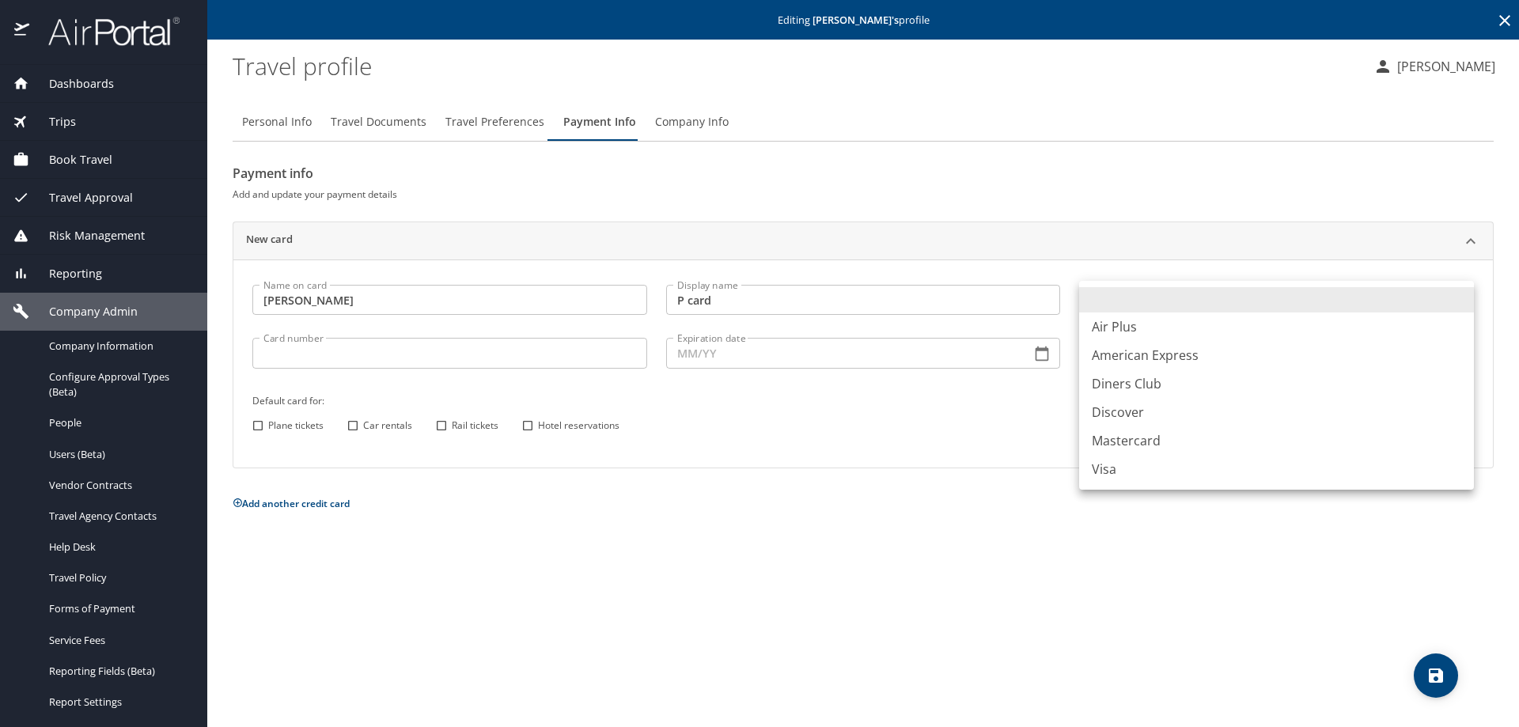
click at [1259, 300] on body "Dashboards AirPortal 360™ Manager AirPortal 360™ Agent My Travel Dashboard Trip…" at bounding box center [759, 363] width 1519 height 727
click at [1188, 437] on li "Mastercard" at bounding box center [1276, 440] width 395 height 28
type input "CA"
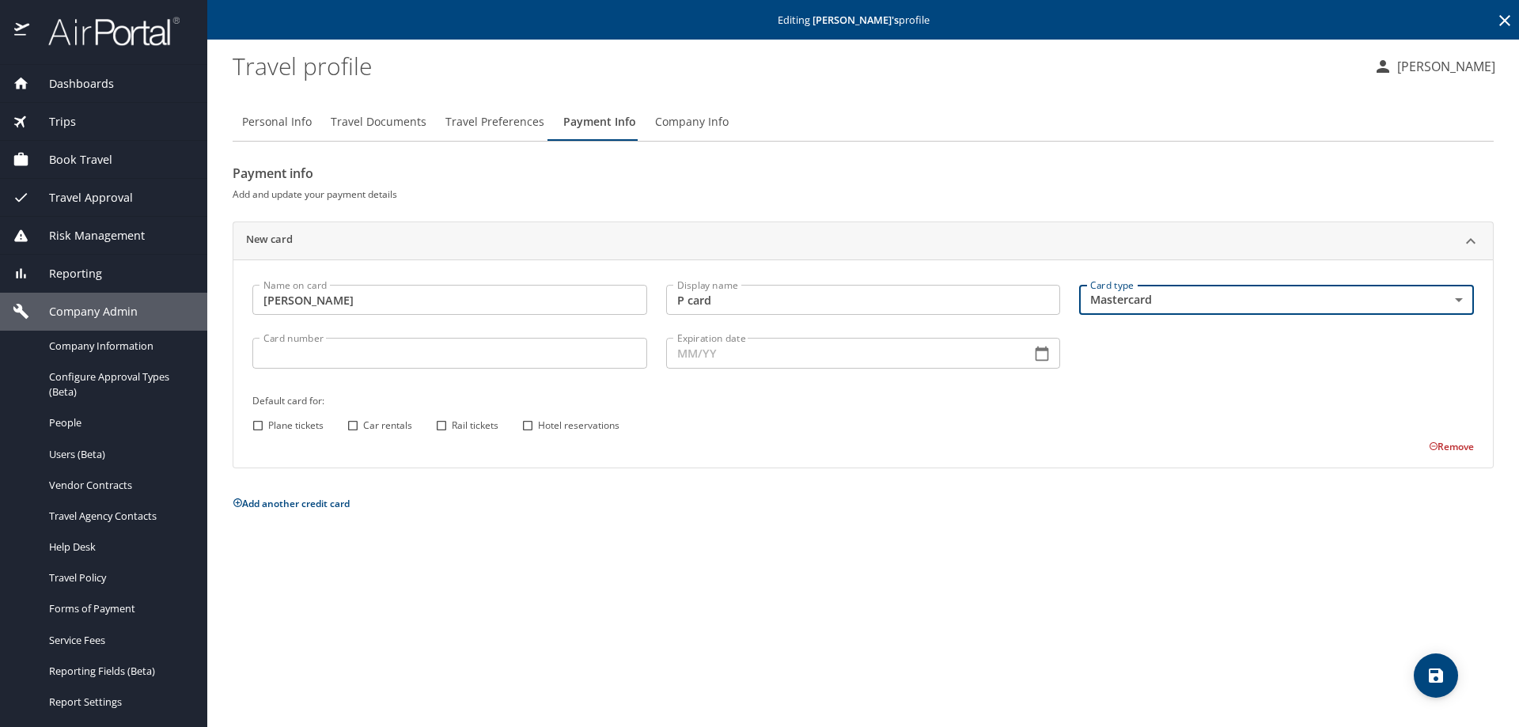
click at [522, 362] on input "Card number" at bounding box center [449, 353] width 395 height 30
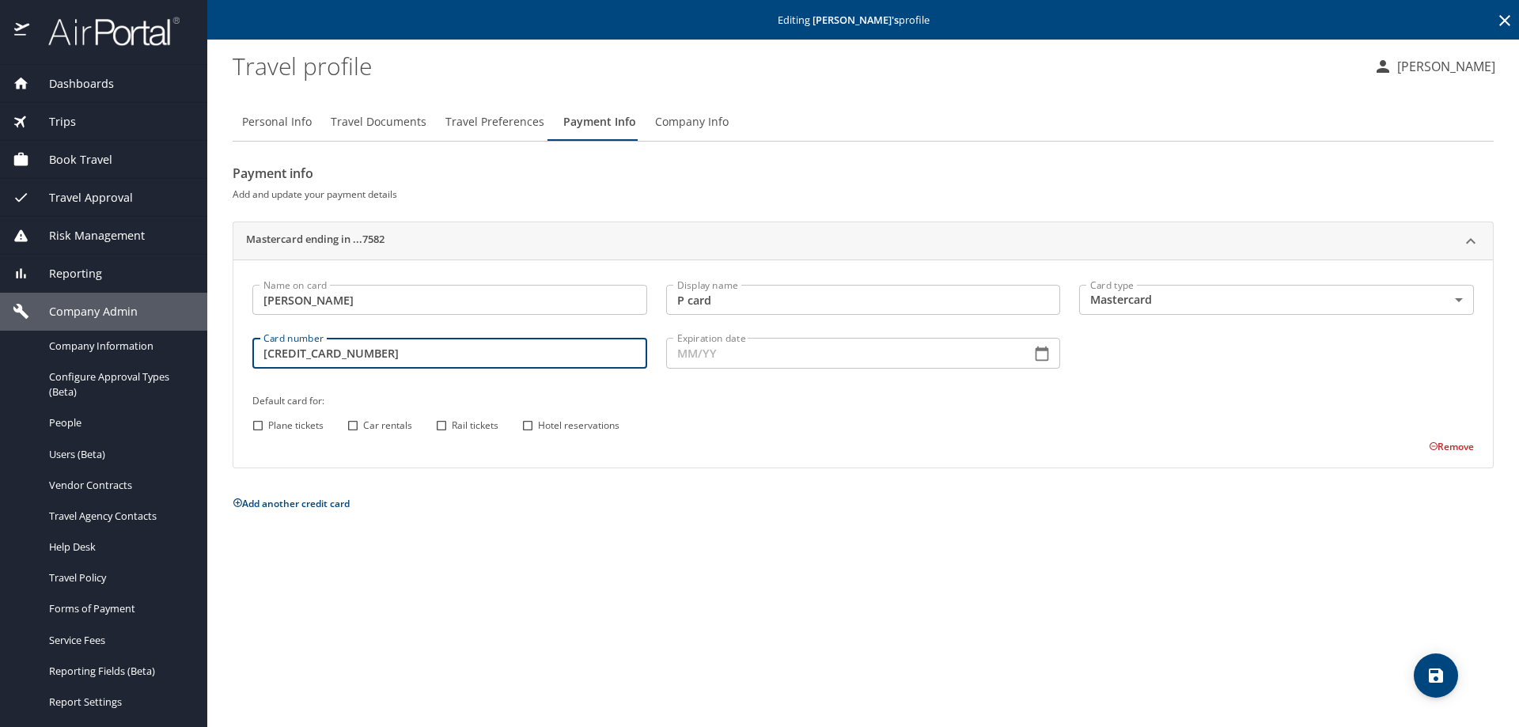
type input "[CREDIT_CARD_NUMBER]"
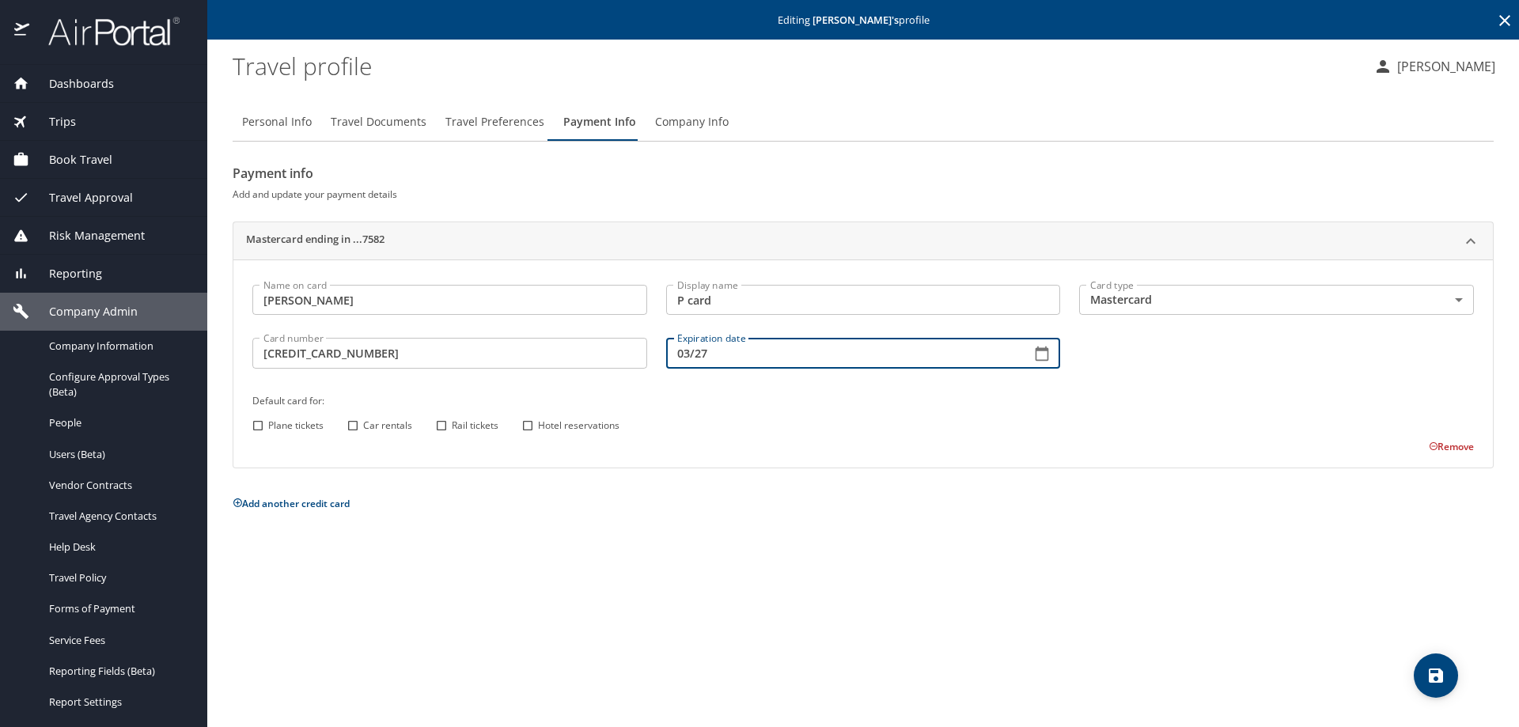
type input "03/27"
click at [532, 422] on input "Hotel reservations" at bounding box center [527, 425] width 21 height 21
checkbox input "true"
click at [1429, 678] on icon "save" at bounding box center [1436, 675] width 14 height 14
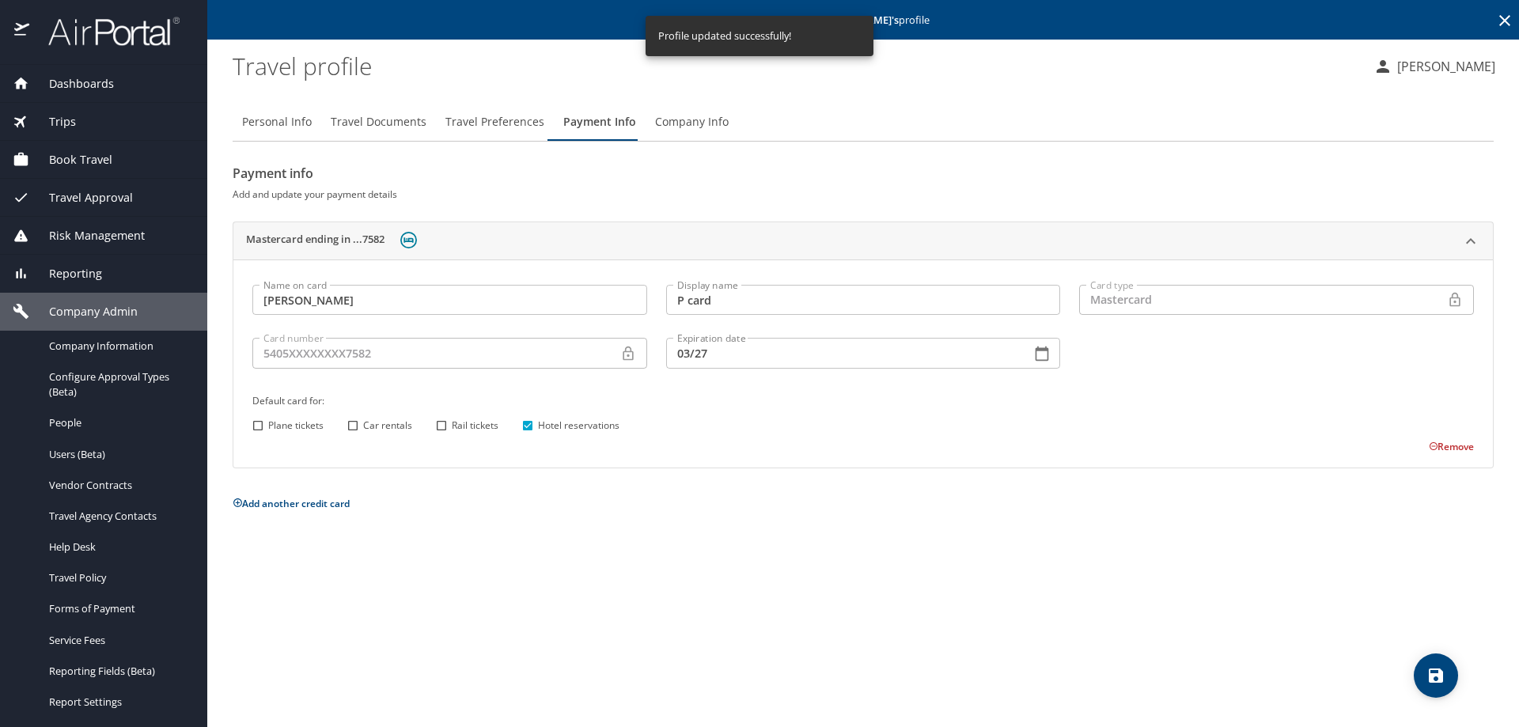
click at [1429, 678] on icon "save" at bounding box center [1436, 675] width 14 height 14
